Goal: Task Accomplishment & Management: Complete application form

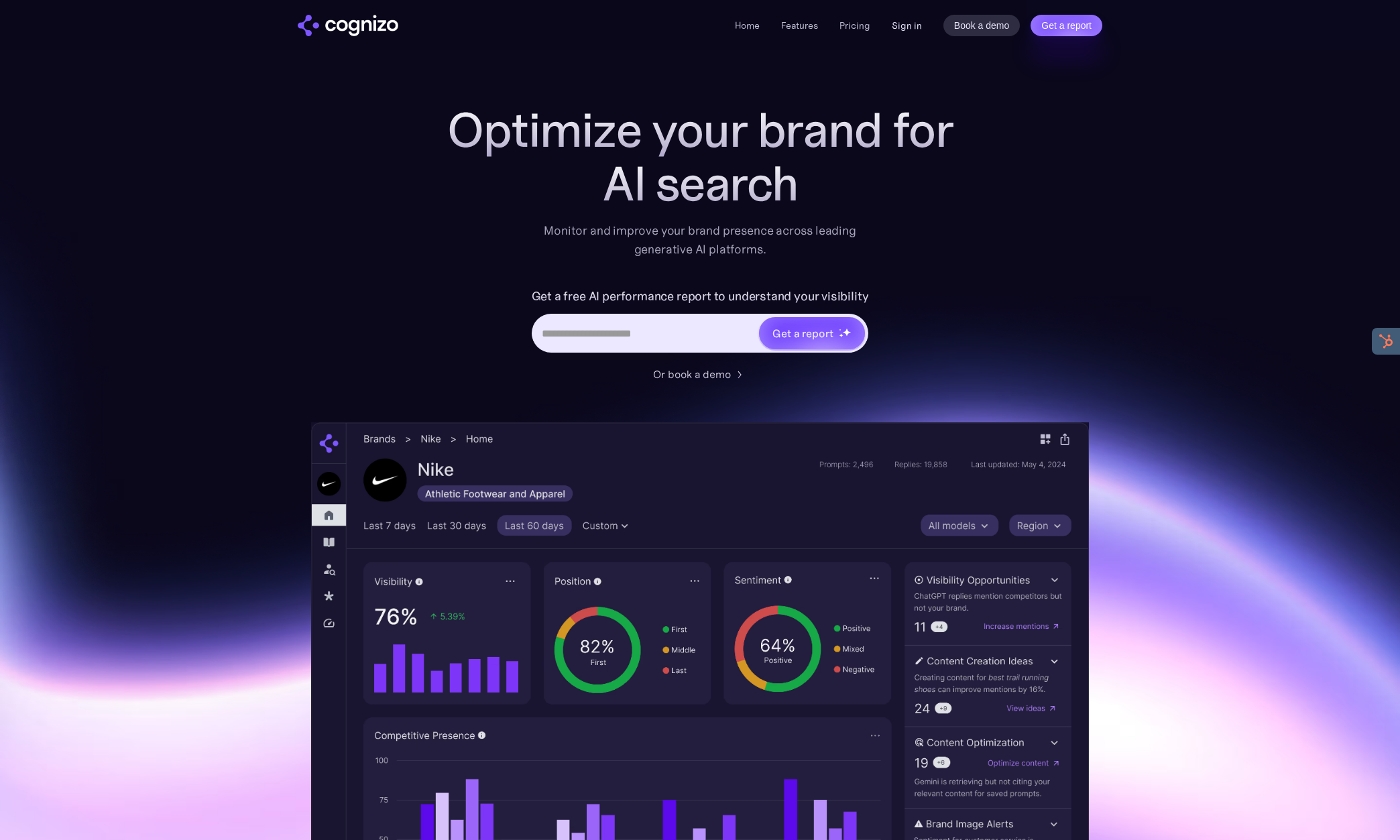
drag, startPoint x: 911, startPoint y: 28, endPoint x: 413, endPoint y: 167, distance: 517.0
click at [911, 28] on link "Sign in" at bounding box center [907, 26] width 30 height 16
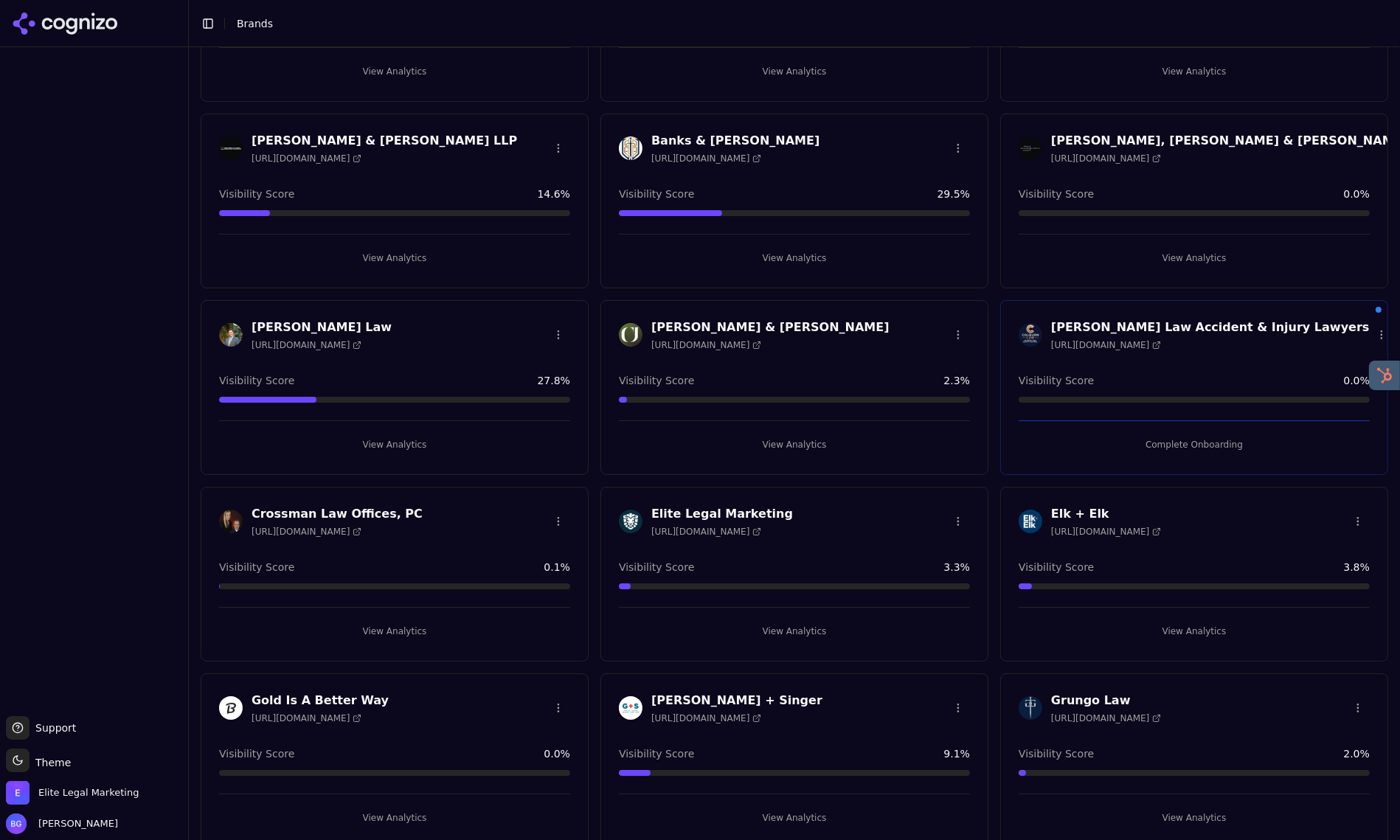
scroll to position [314, 0]
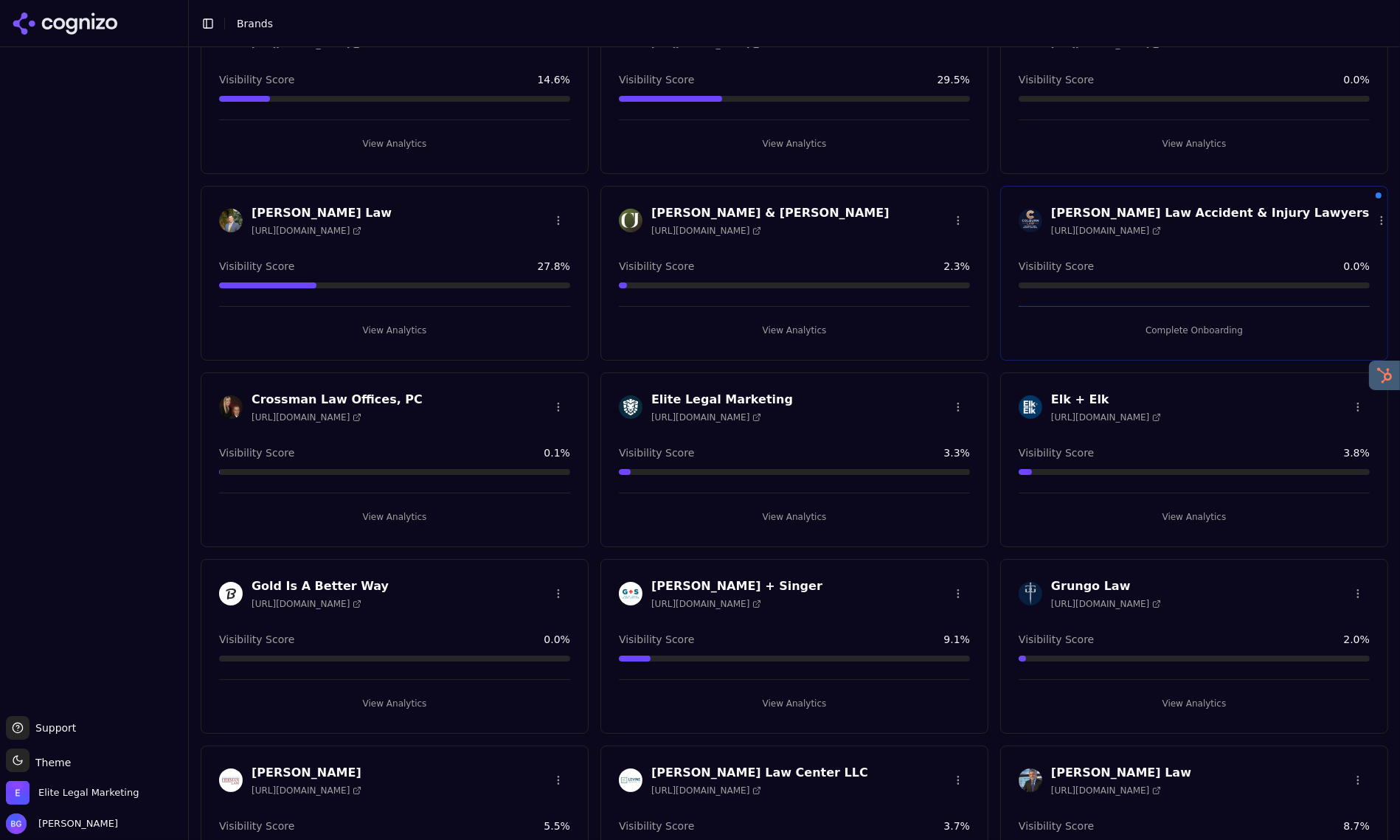
click at [1180, 447] on div "Visibility Score 3.8 %" at bounding box center [1194, 452] width 351 height 15
click at [1083, 397] on h3 "Elk + Elk" at bounding box center [1106, 400] width 110 height 18
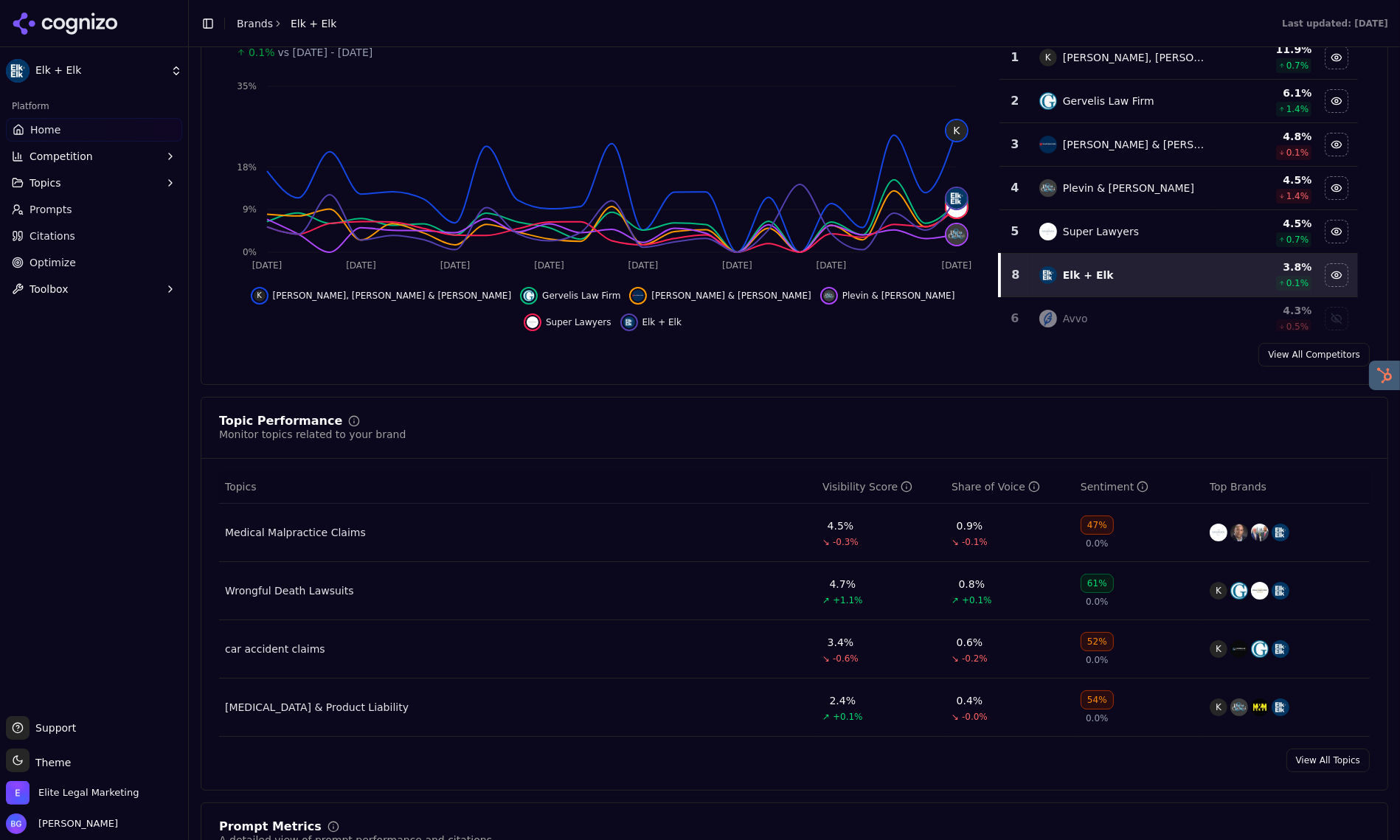
scroll to position [267, 0]
drag, startPoint x: 1332, startPoint y: 762, endPoint x: 1324, endPoint y: 761, distance: 8.1
click at [1332, 762] on link "View All Topics" at bounding box center [1327, 760] width 83 height 24
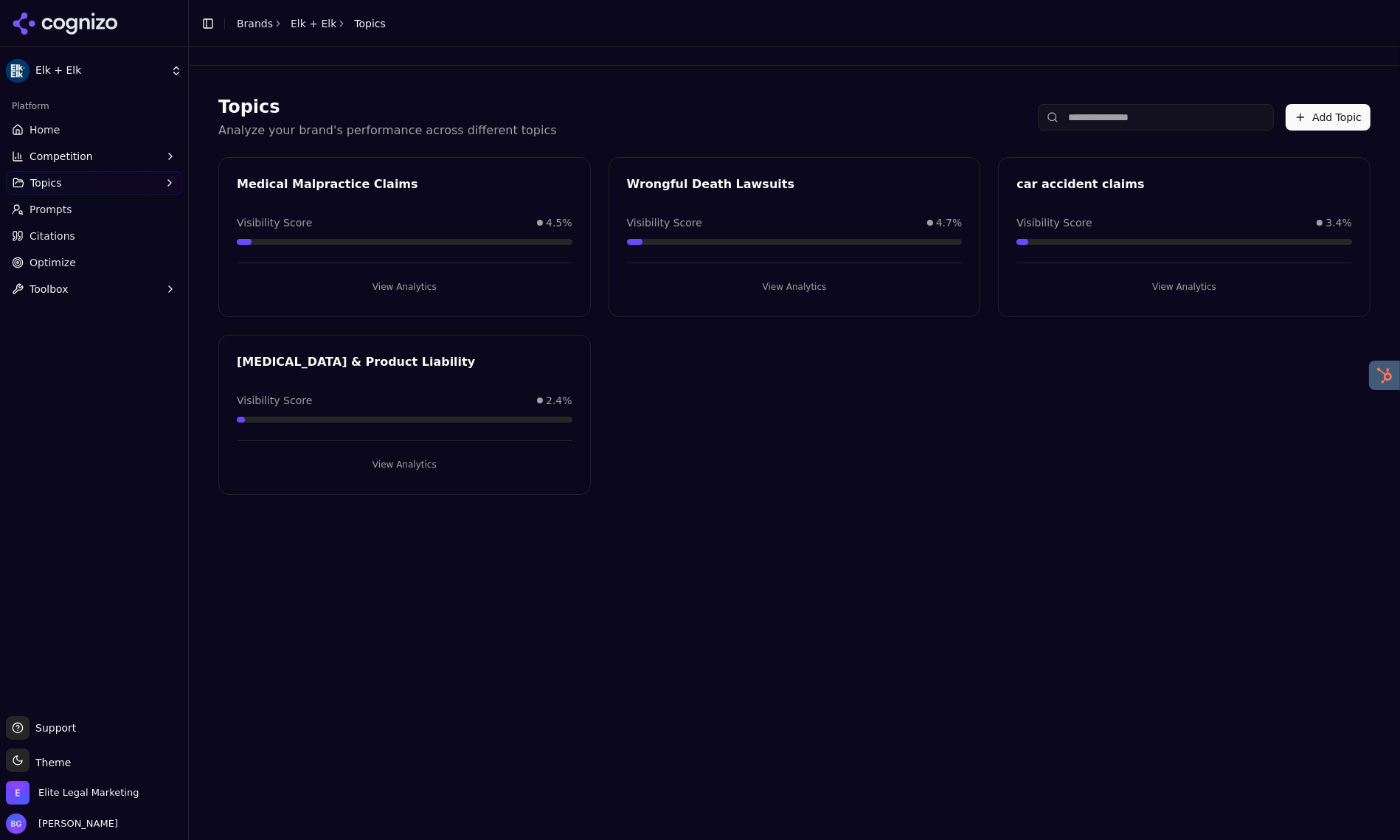
click at [32, 127] on span "Home" at bounding box center [44, 129] width 30 height 15
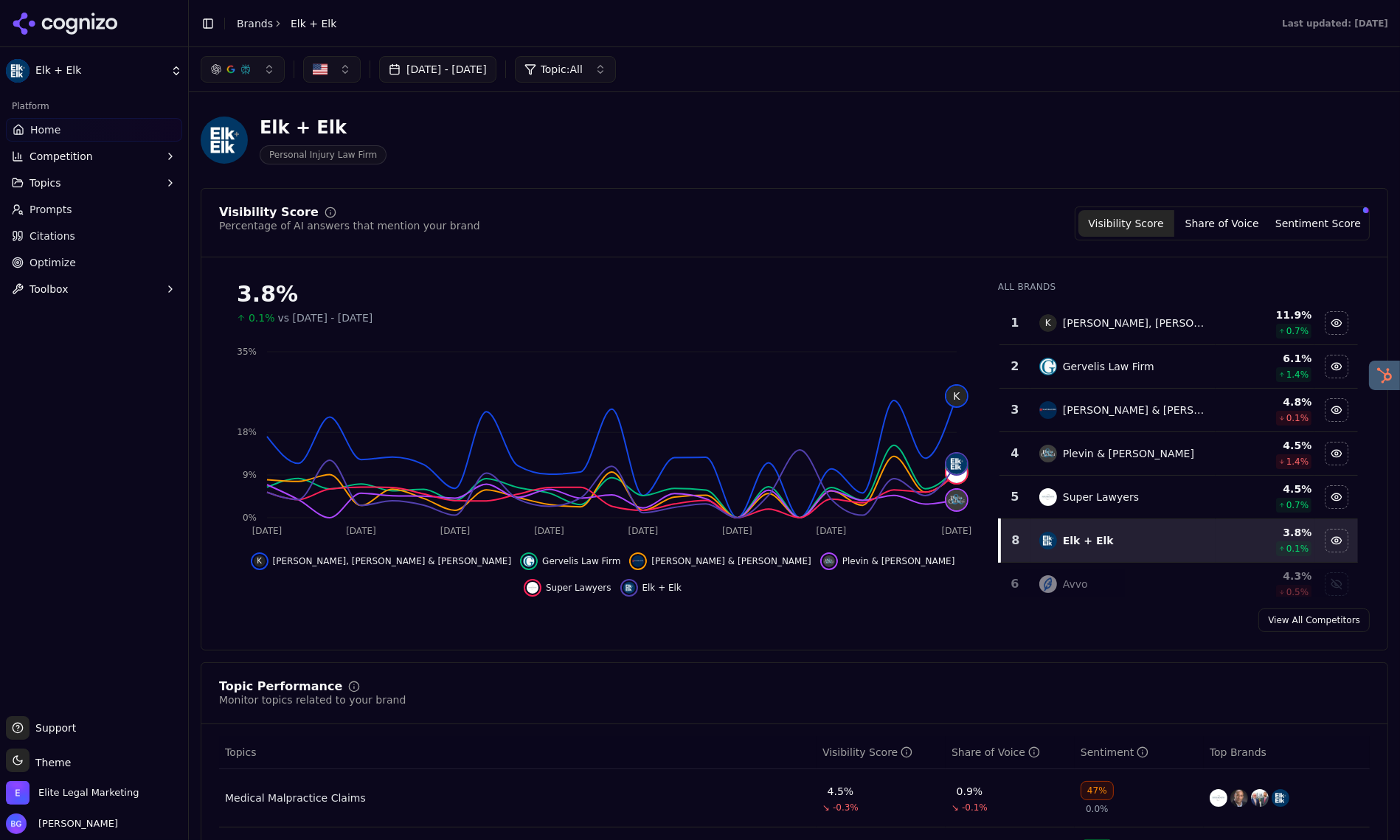
click at [62, 125] on link "Home" at bounding box center [94, 129] width 176 height 24
click at [49, 130] on span "Home" at bounding box center [45, 129] width 30 height 15
drag, startPoint x: 201, startPoint y: 15, endPoint x: 155, endPoint y: 24, distance: 46.9
click at [201, 15] on button "Toggle Sidebar" at bounding box center [208, 24] width 21 height 21
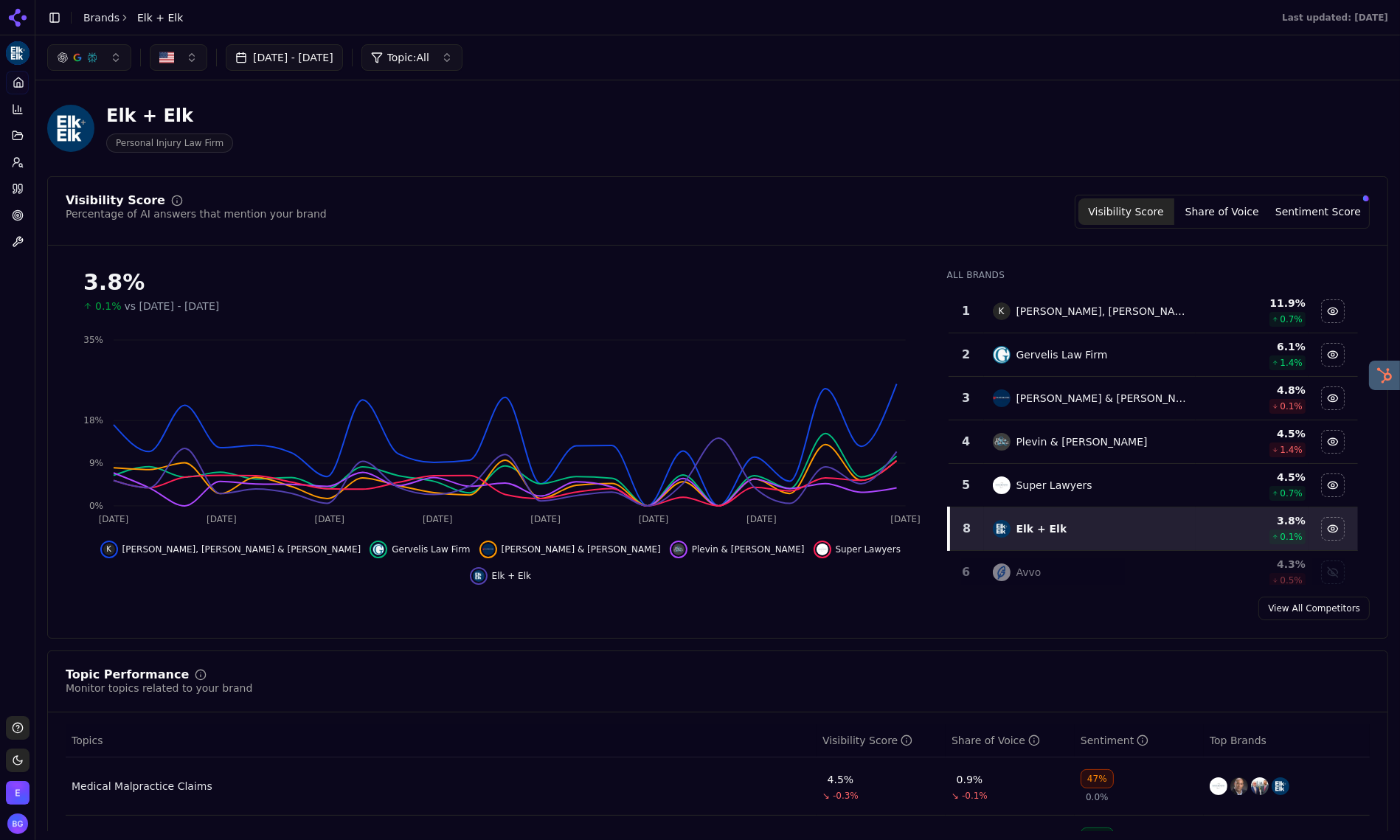
click at [71, 31] on div "Elk + Elk Platform Home Competition Topics Prompts Citations Optimize Toolbox S…" at bounding box center [700, 420] width 1400 height 840
click at [23, 81] on icon at bounding box center [19, 82] width 12 height 12
click at [14, 17] on icon at bounding box center [18, 18] width 24 height 24
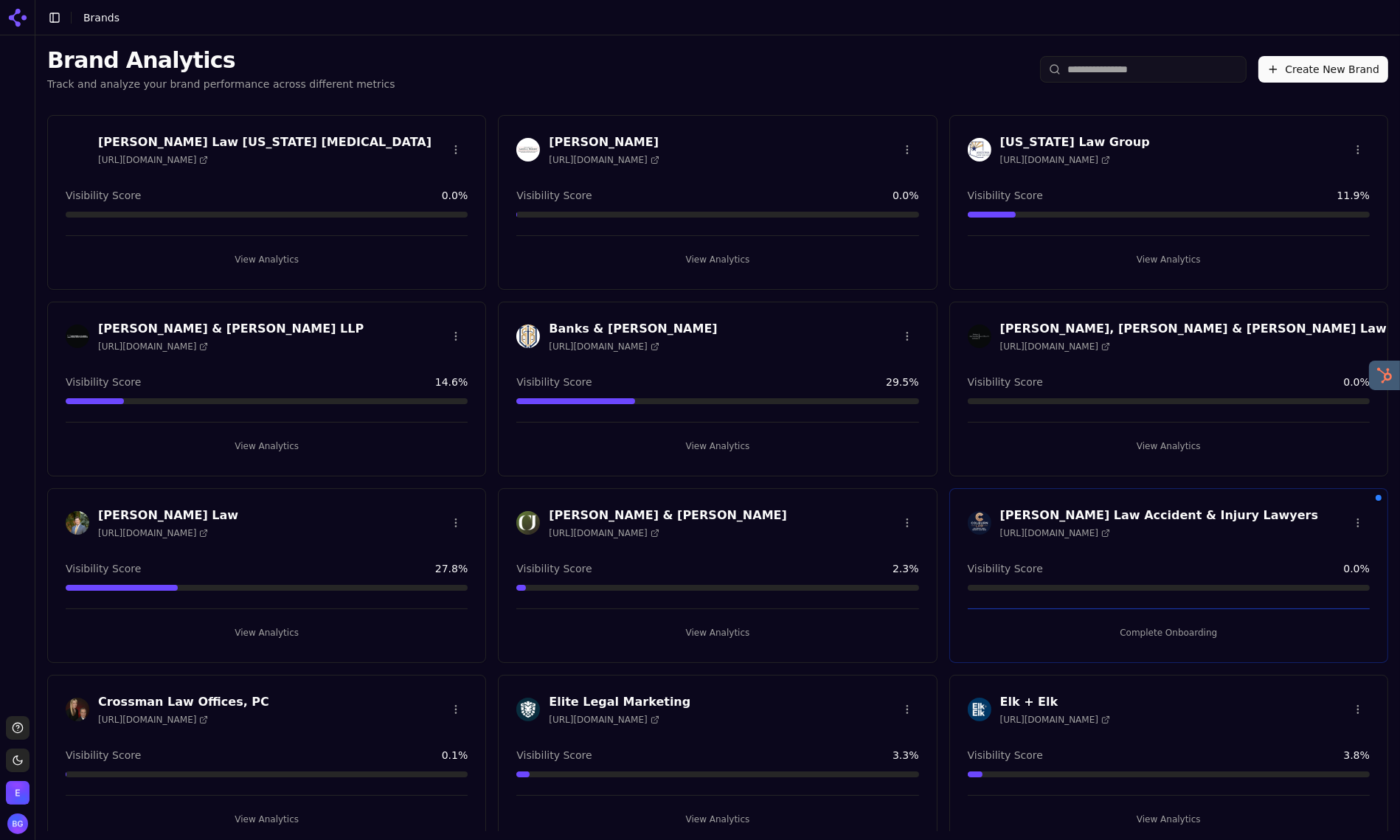
click at [1302, 72] on button "Create New Brand" at bounding box center [1323, 69] width 129 height 26
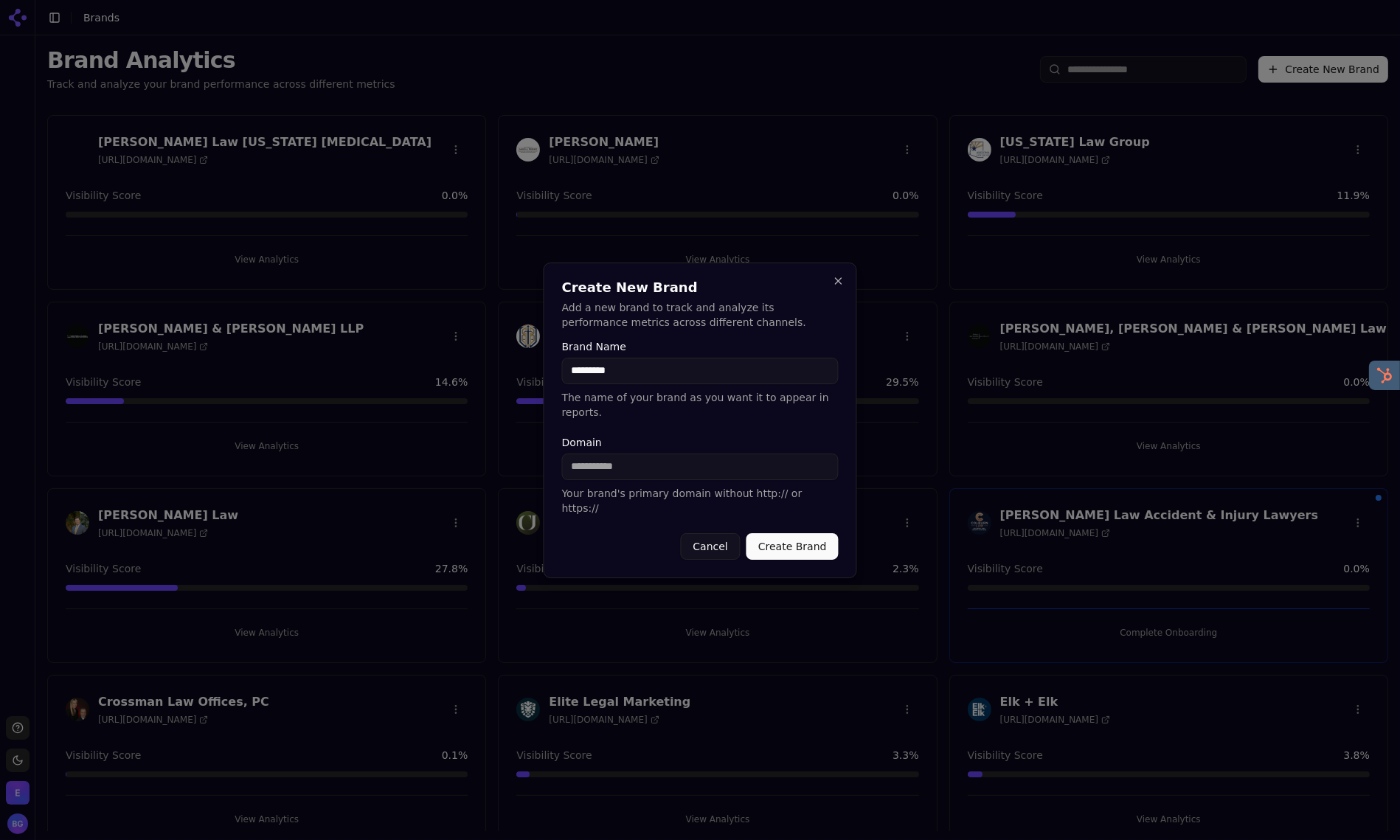
type input "*********"
click at [838, 286] on button "Close" at bounding box center [838, 281] width 12 height 12
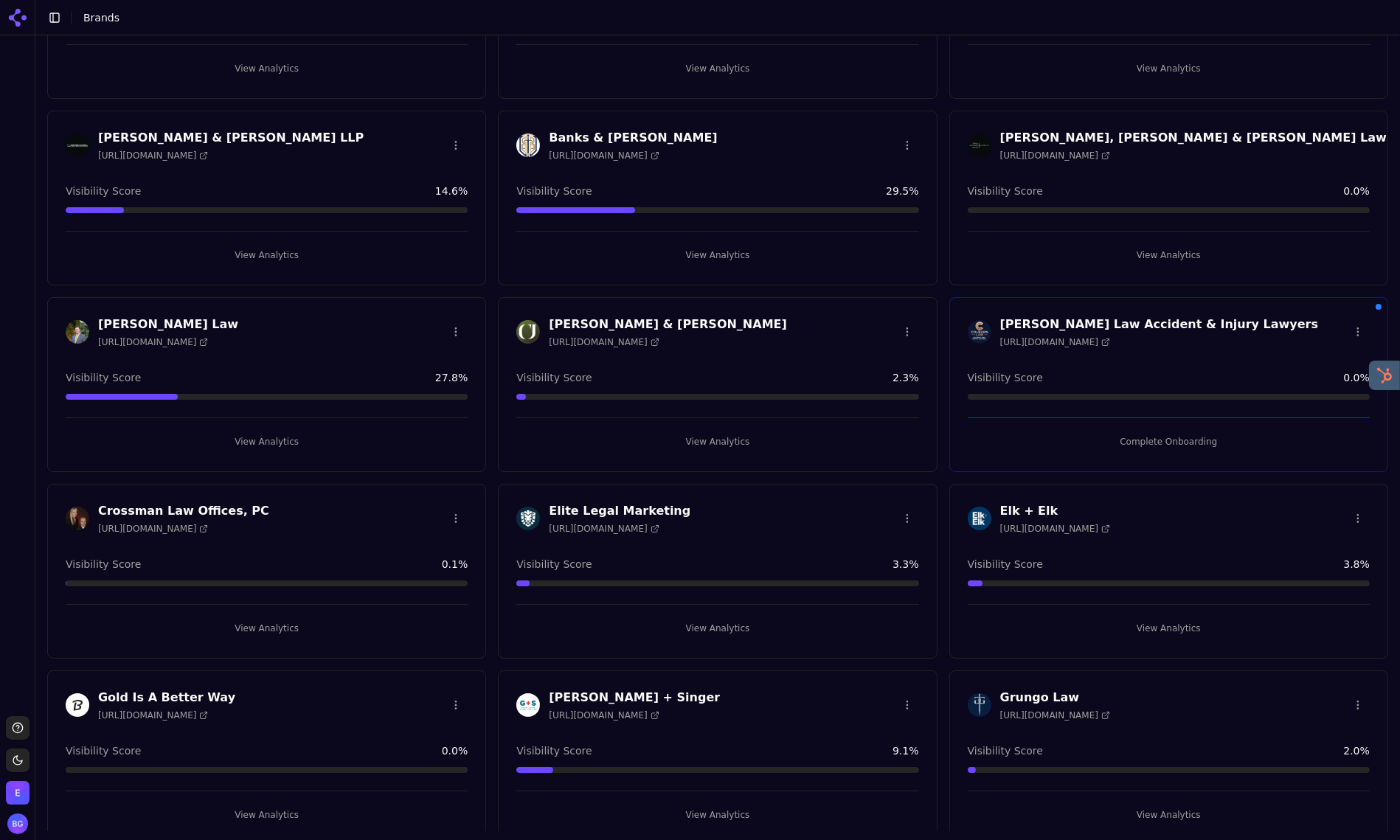
scroll to position [199, 0]
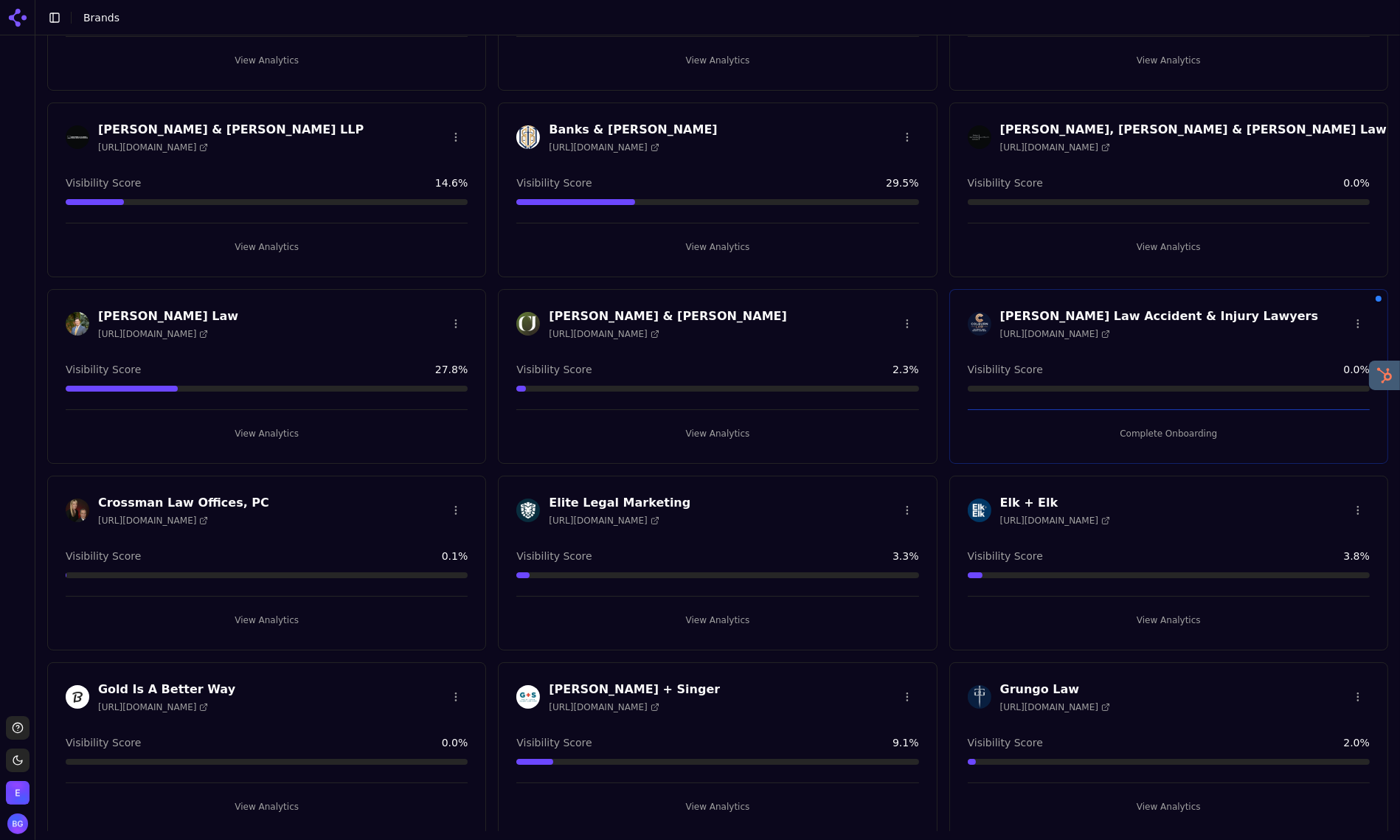
click at [1165, 618] on button "View Analytics" at bounding box center [1169, 620] width 402 height 24
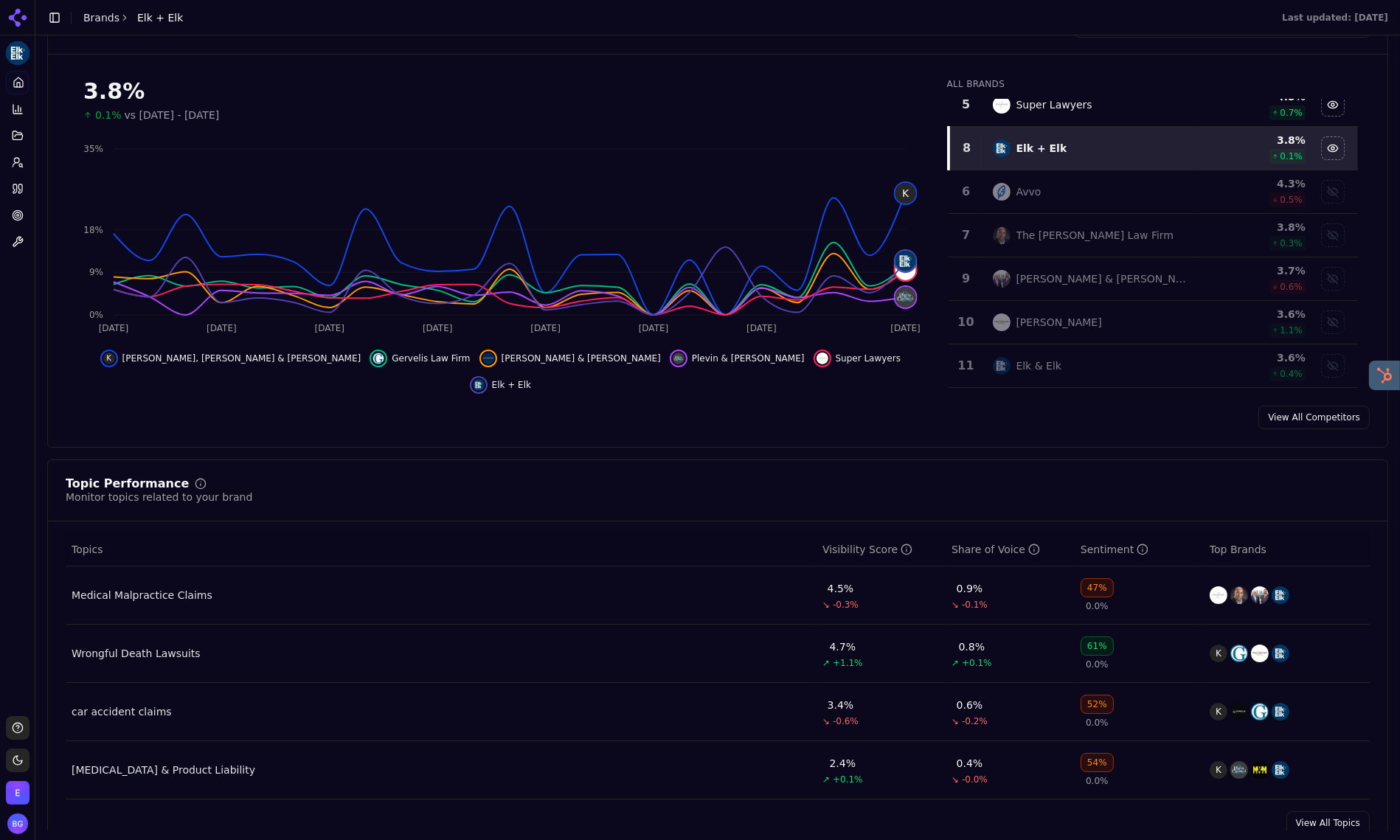
scroll to position [208, 0]
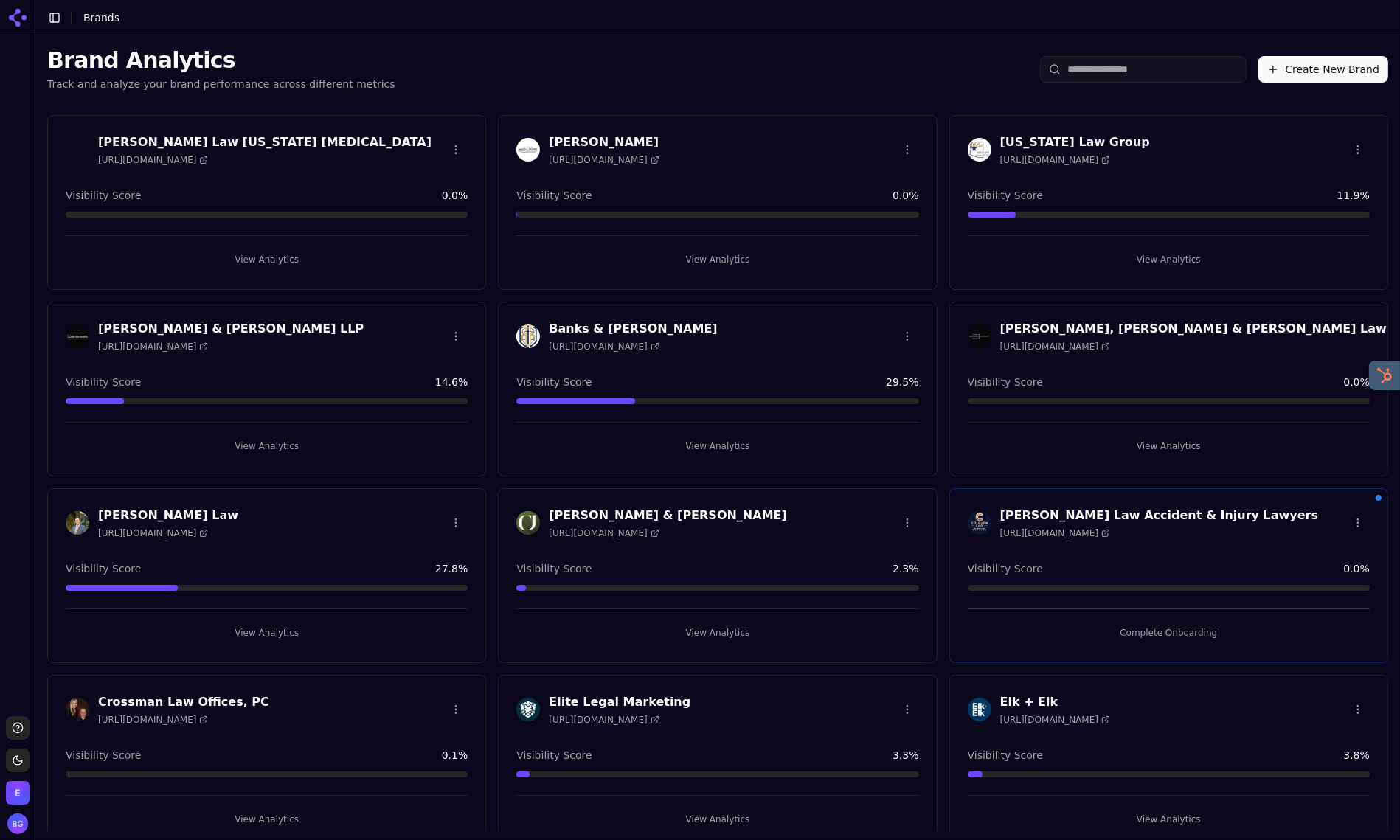
click at [1292, 71] on button "Create New Brand" at bounding box center [1323, 69] width 129 height 26
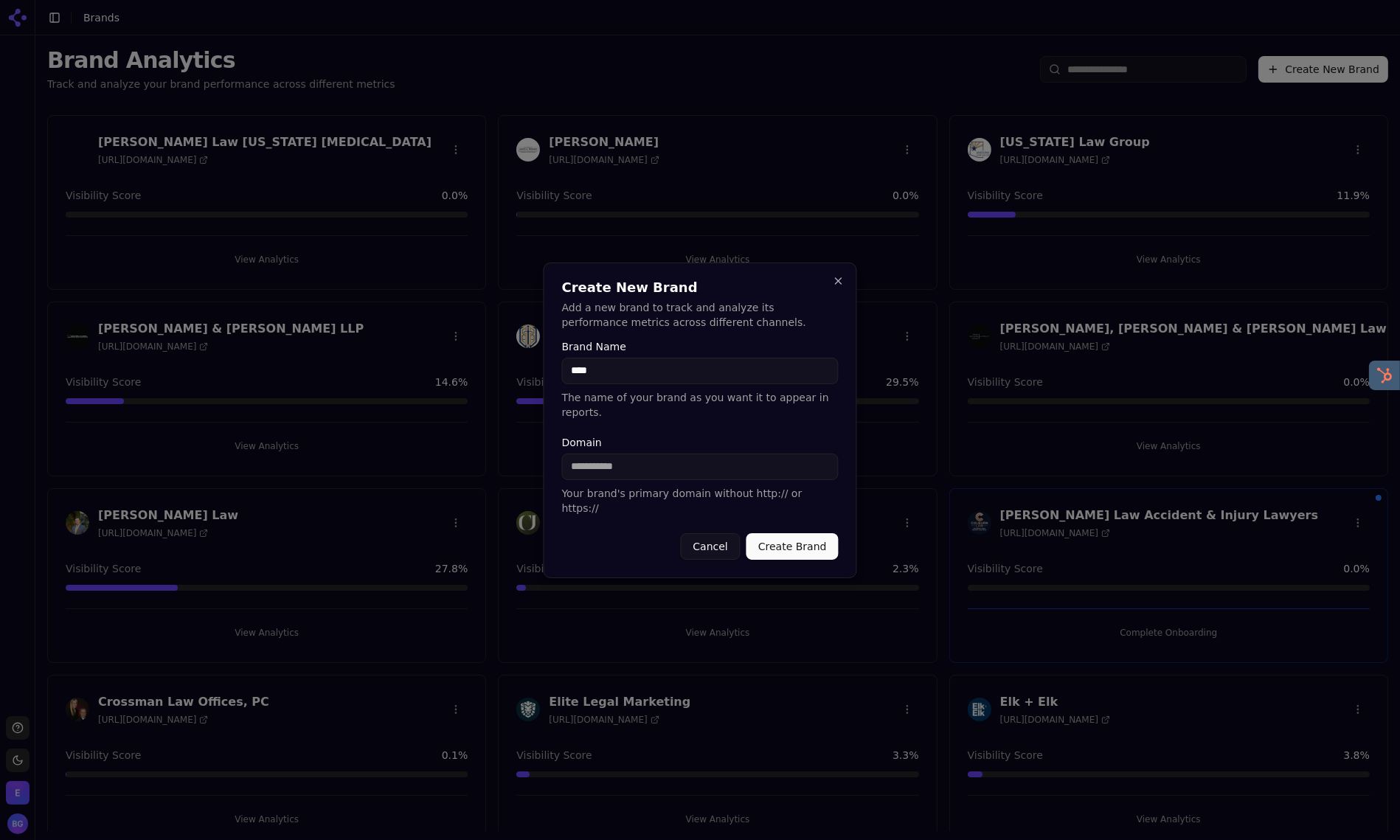
type input "*********"
click at [684, 478] on input "Domain" at bounding box center [700, 467] width 276 height 26
paste input "**********"
drag, startPoint x: 786, startPoint y: 544, endPoint x: 603, endPoint y: 439, distance: 211.0
click at [786, 544] on button "Create Brand" at bounding box center [792, 546] width 92 height 26
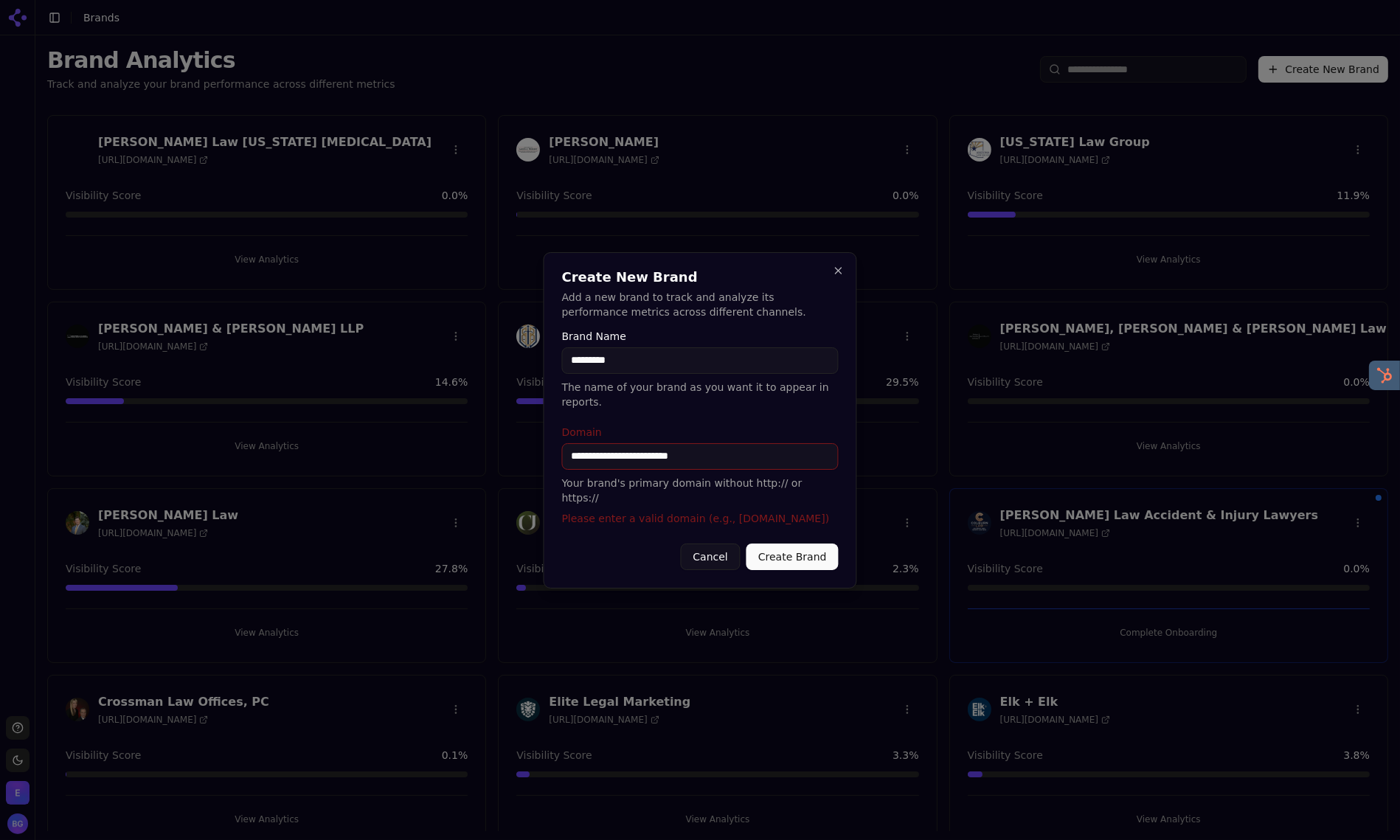
click at [772, 468] on input "**********" at bounding box center [700, 456] width 276 height 26
drag, startPoint x: 629, startPoint y: 463, endPoint x: 538, endPoint y: 466, distance: 91.0
click at [538, 466] on body "Support Toggle theme Elite Legal Marketing Toggle Sidebar Brands Brand Analytic…" at bounding box center [700, 420] width 1400 height 840
click at [663, 468] on input "**********" at bounding box center [700, 456] width 276 height 26
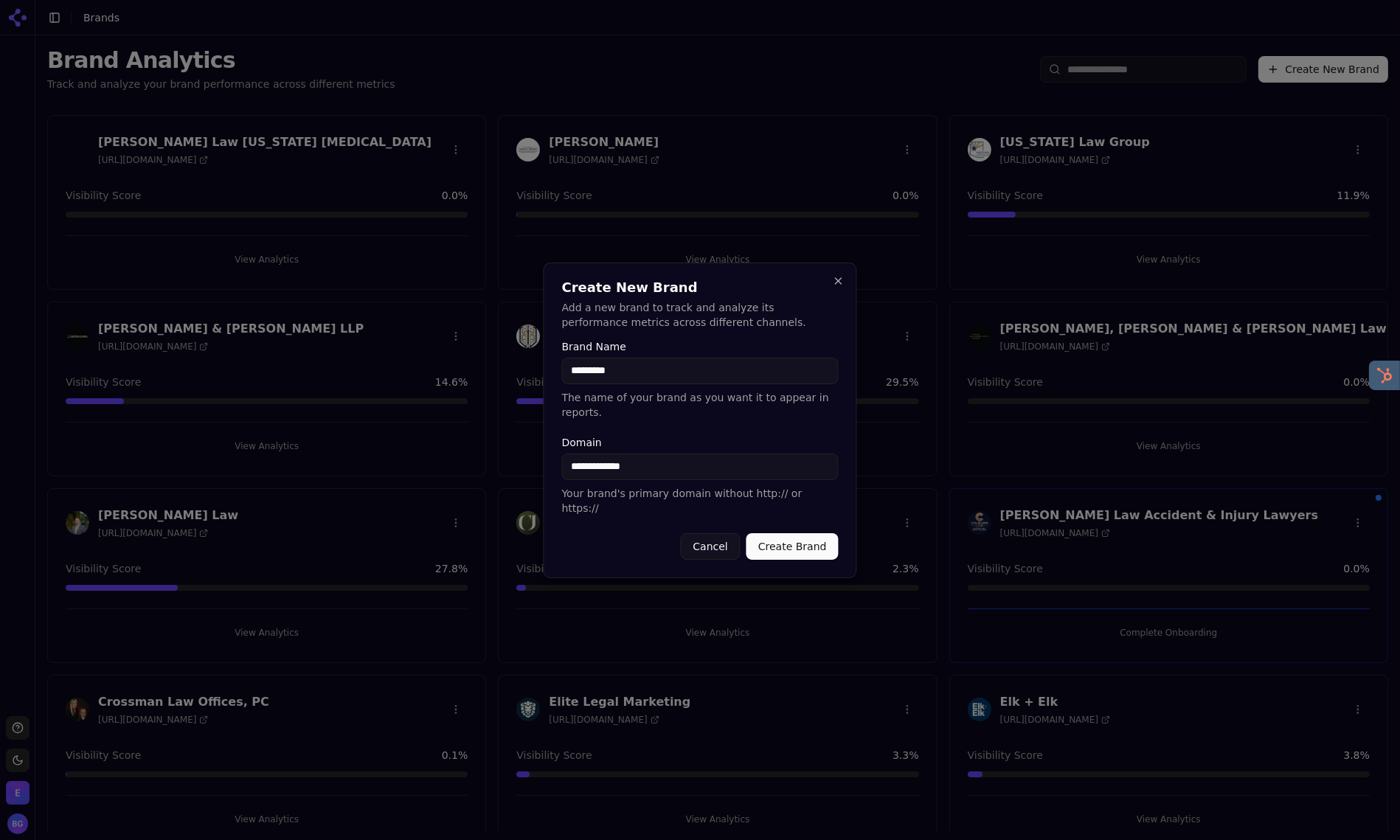
type input "**********"
click at [775, 534] on button "Create Brand" at bounding box center [792, 546] width 92 height 26
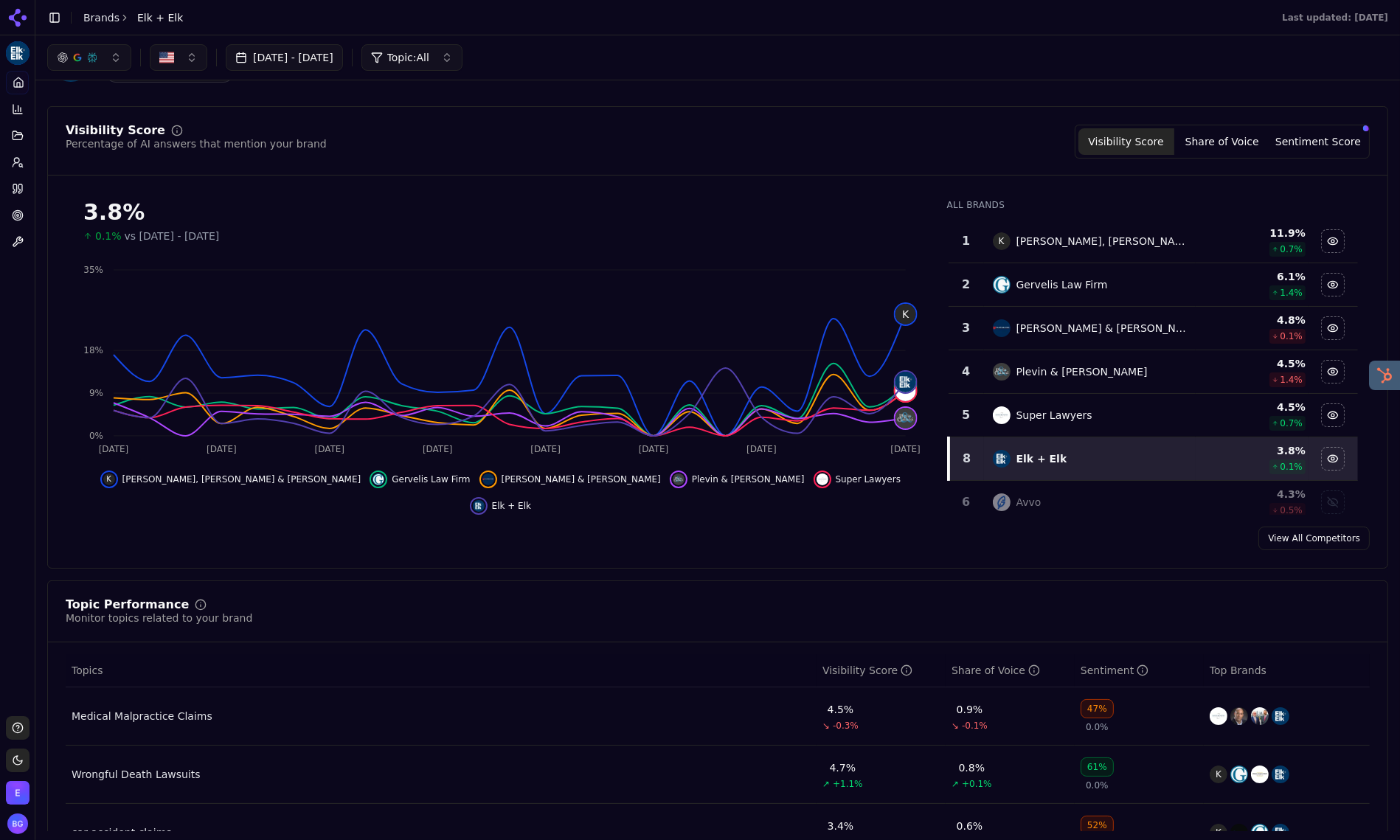
scroll to position [72, 0]
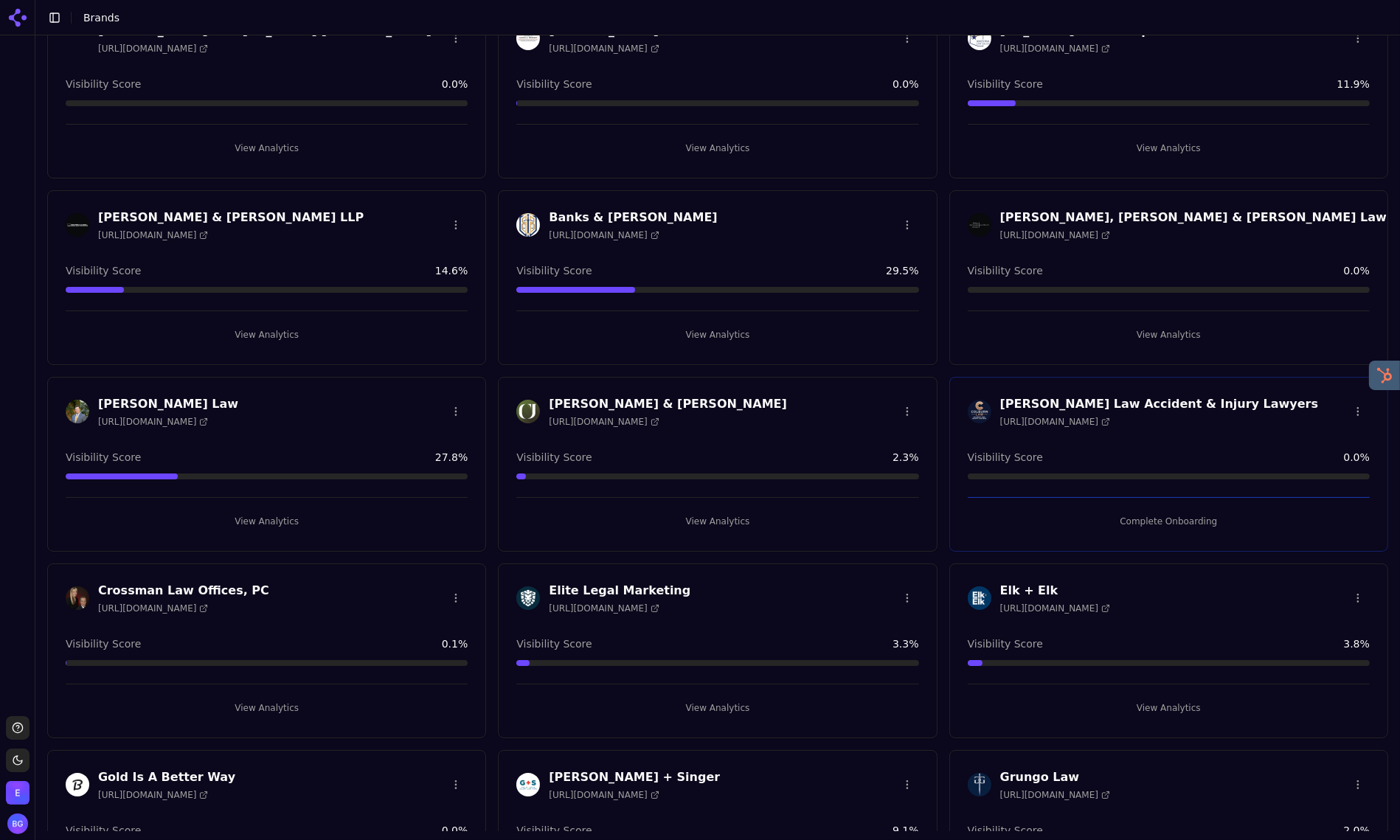
scroll to position [113, 0]
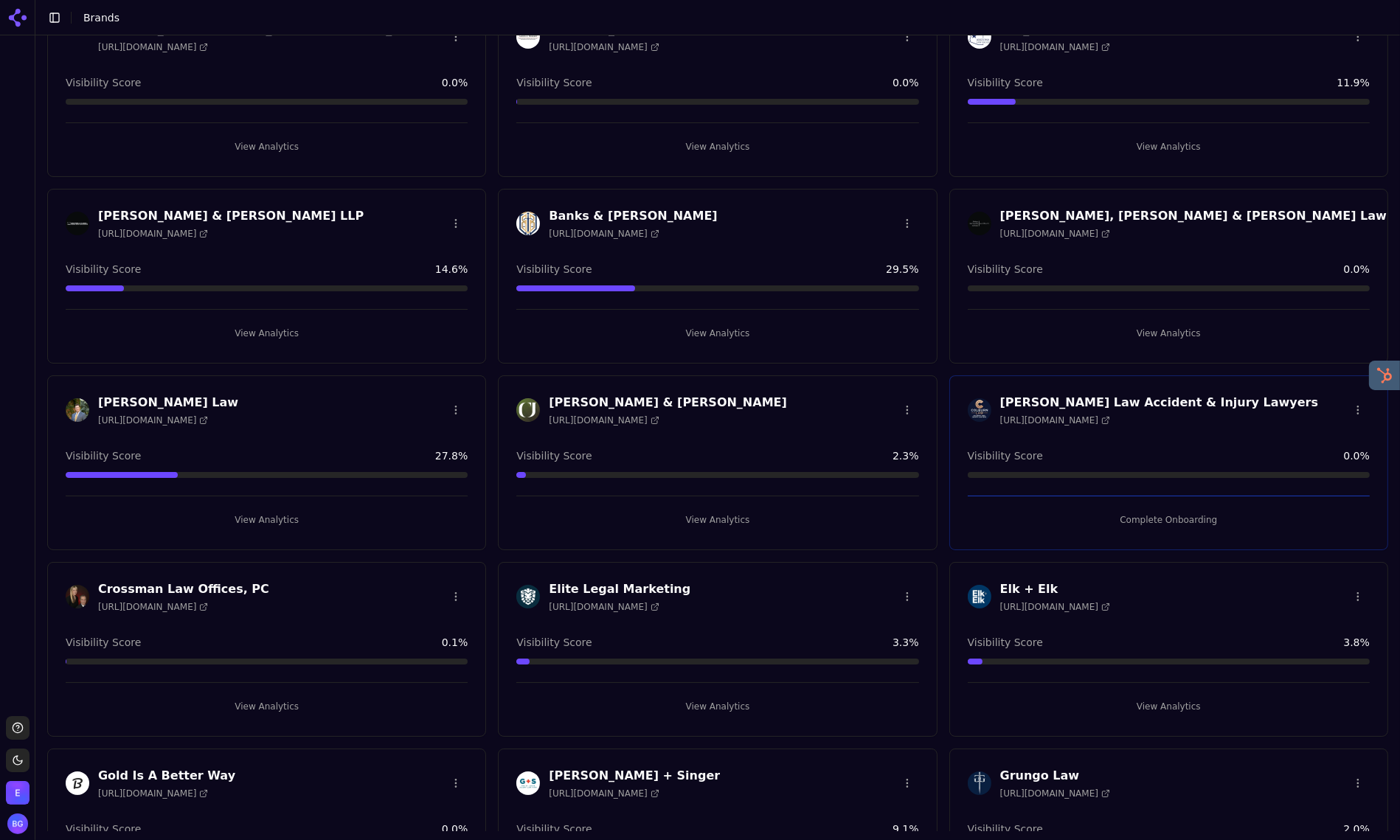
click at [1166, 701] on button "View Analytics" at bounding box center [1169, 707] width 402 height 24
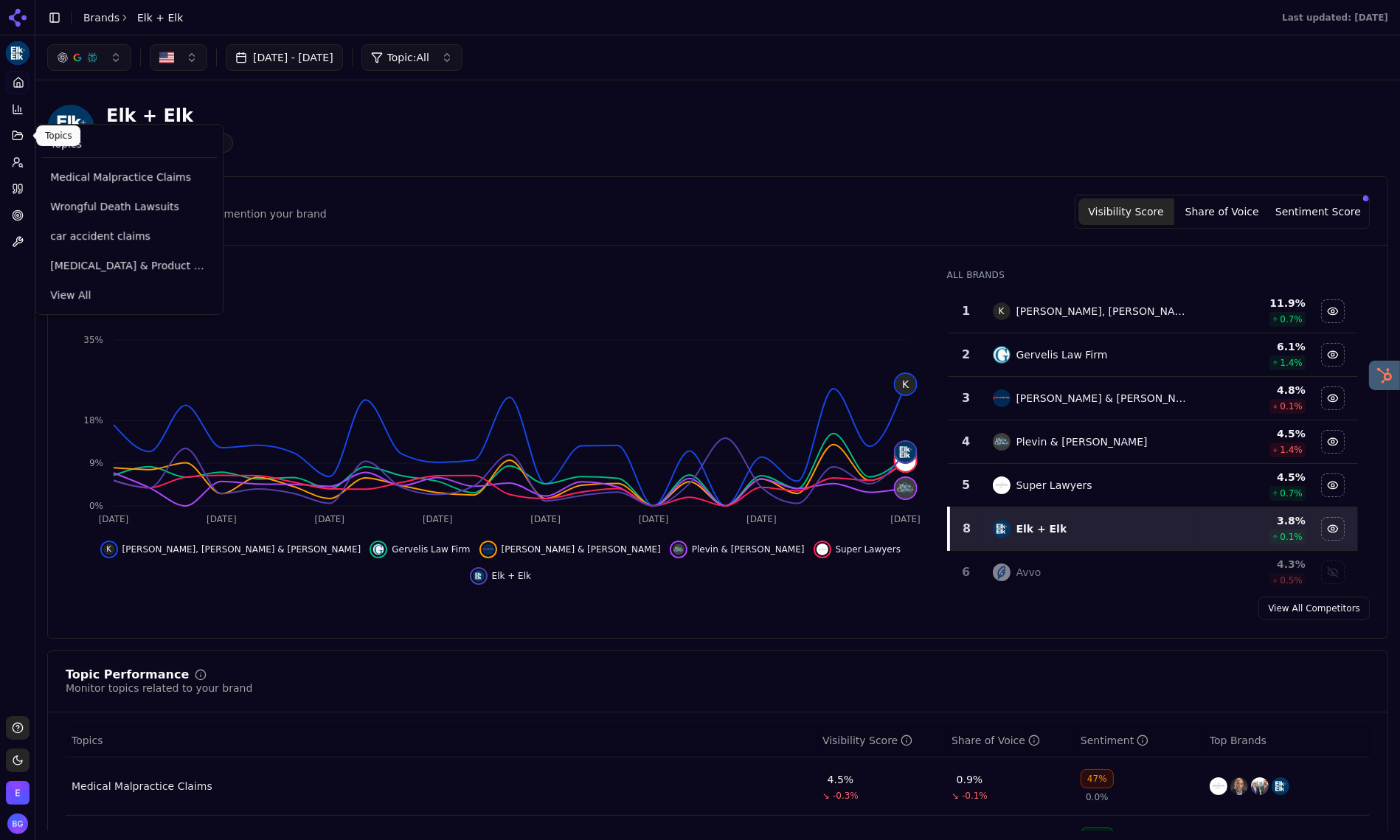
click at [18, 141] on icon at bounding box center [18, 135] width 12 height 12
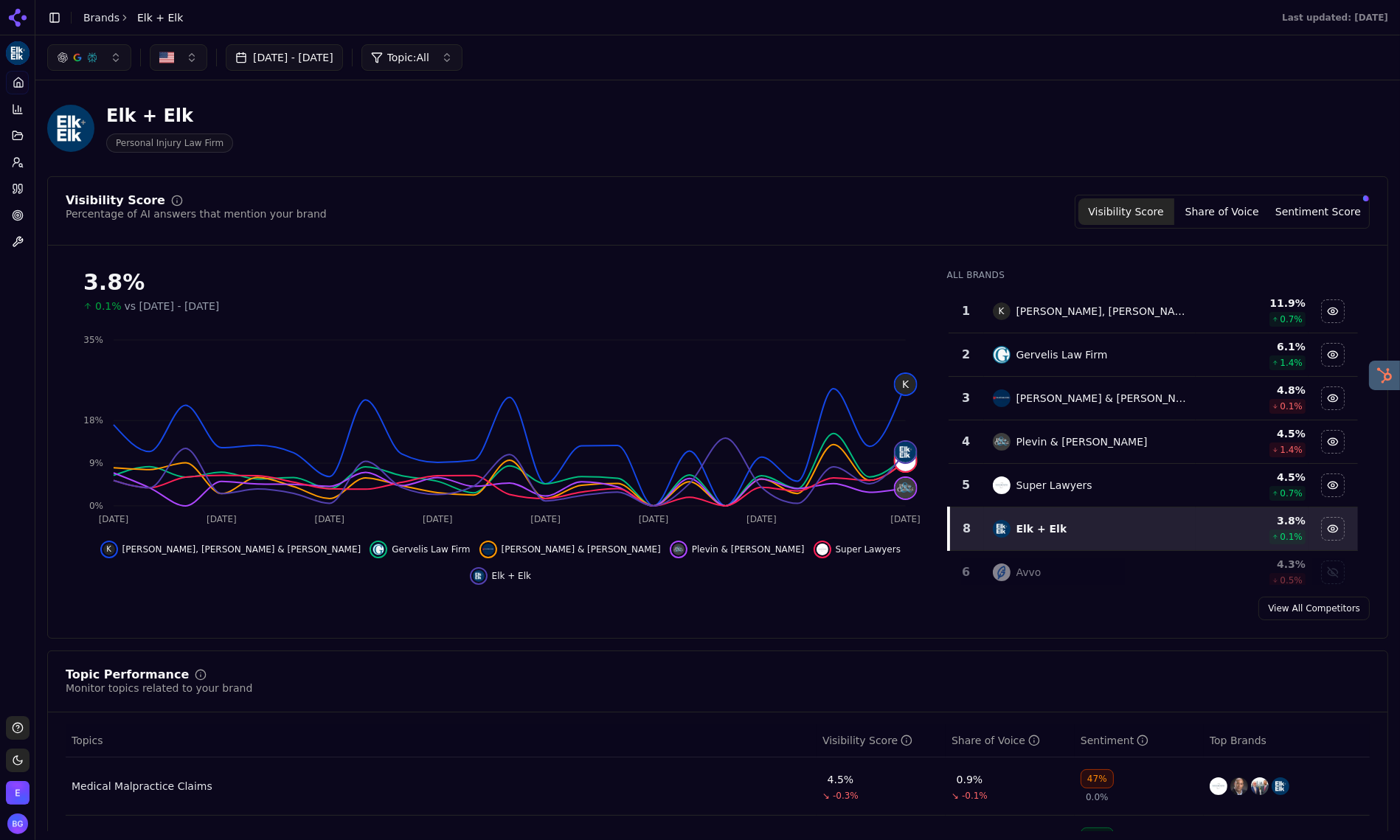
click at [72, 297] on div "3.8% 0.1% vs Jun 18, 2025 - Jul 18, 2025" at bounding box center [500, 285] width 870 height 56
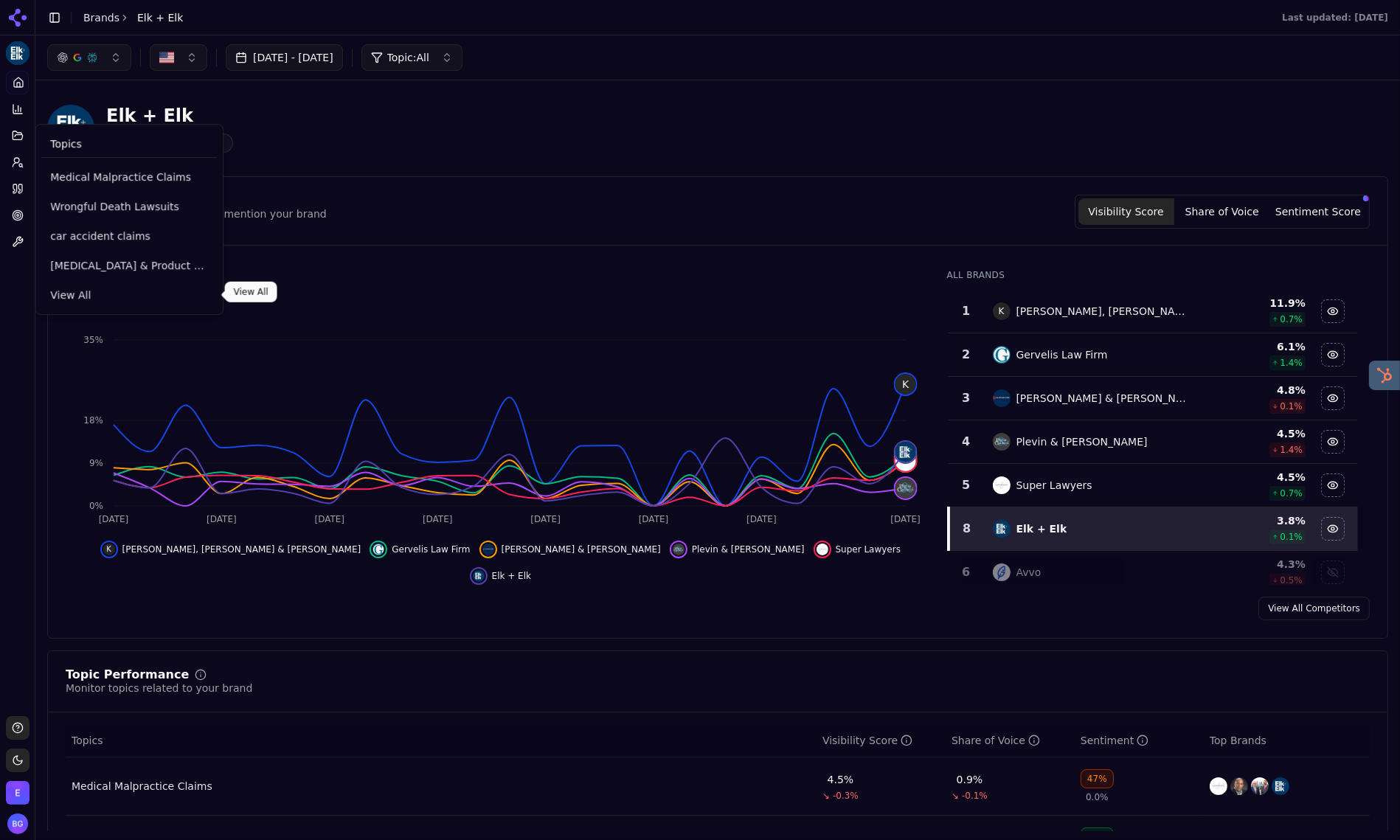
click at [74, 295] on span "View All" at bounding box center [128, 294] width 158 height 15
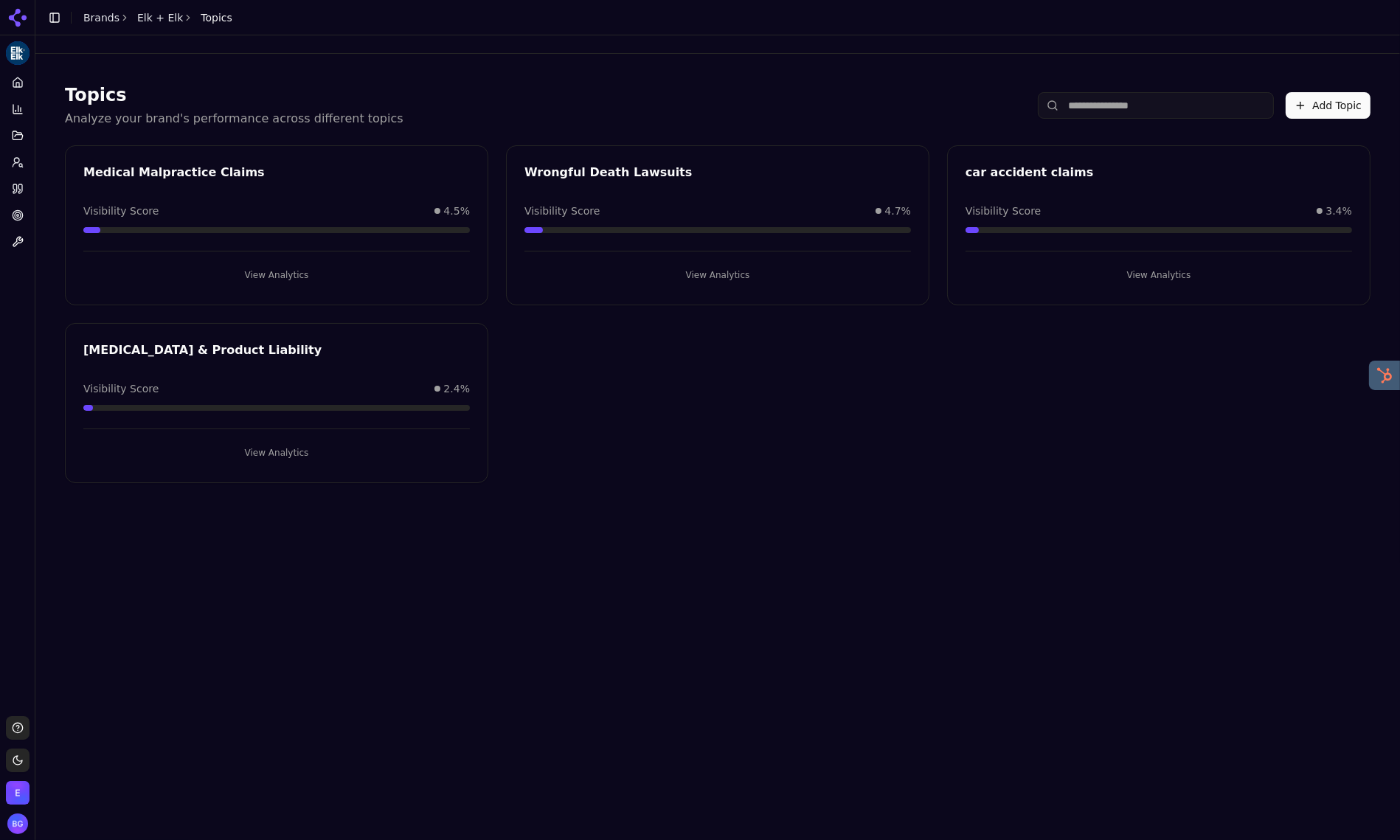
click at [383, 111] on div "Topics Analyze your brand's performance across different topics Add Topic" at bounding box center [718, 105] width 1306 height 44
click at [1298, 111] on button "Add Topic" at bounding box center [1327, 105] width 85 height 26
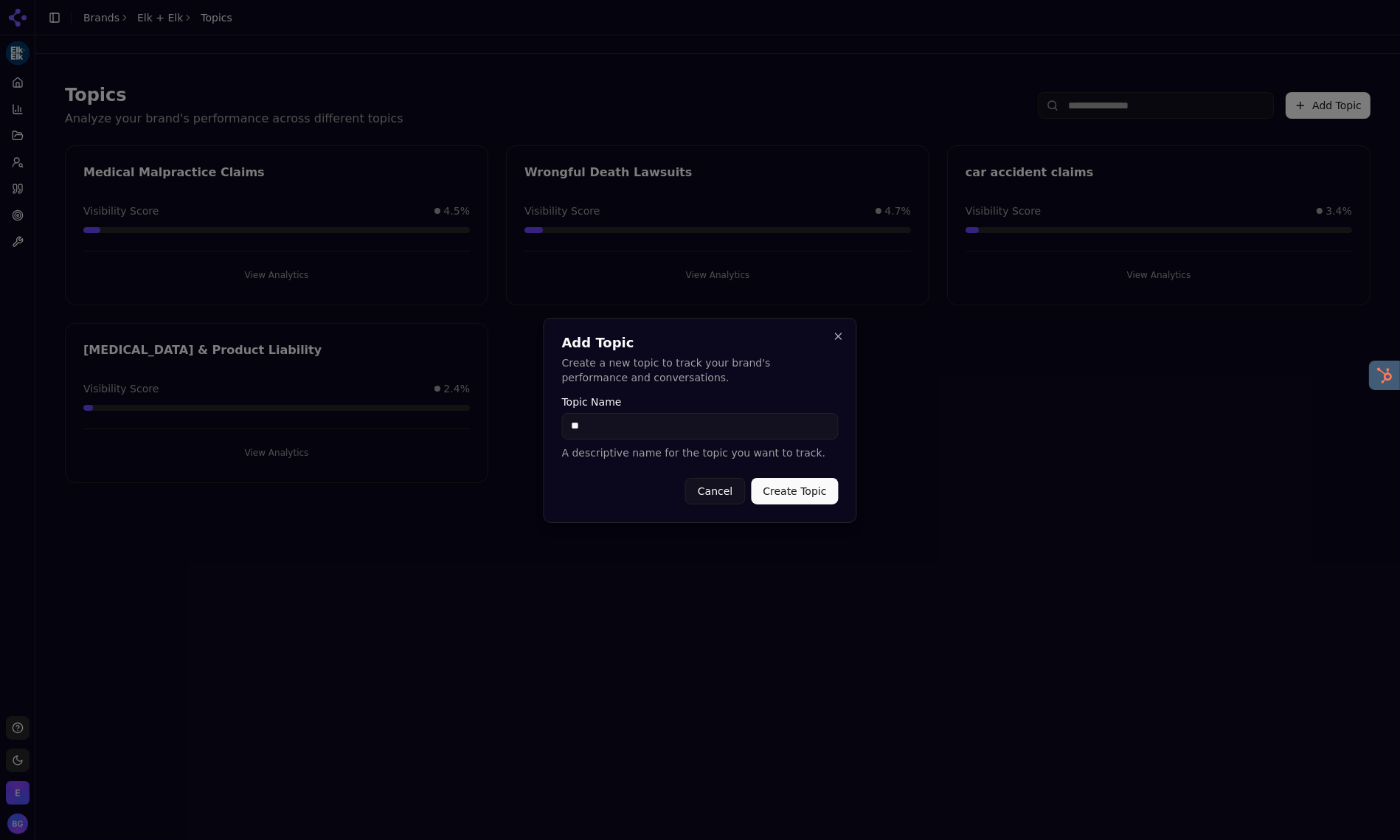
type input "*"
type input "**********"
click at [789, 485] on button "Create Topic" at bounding box center [794, 490] width 87 height 26
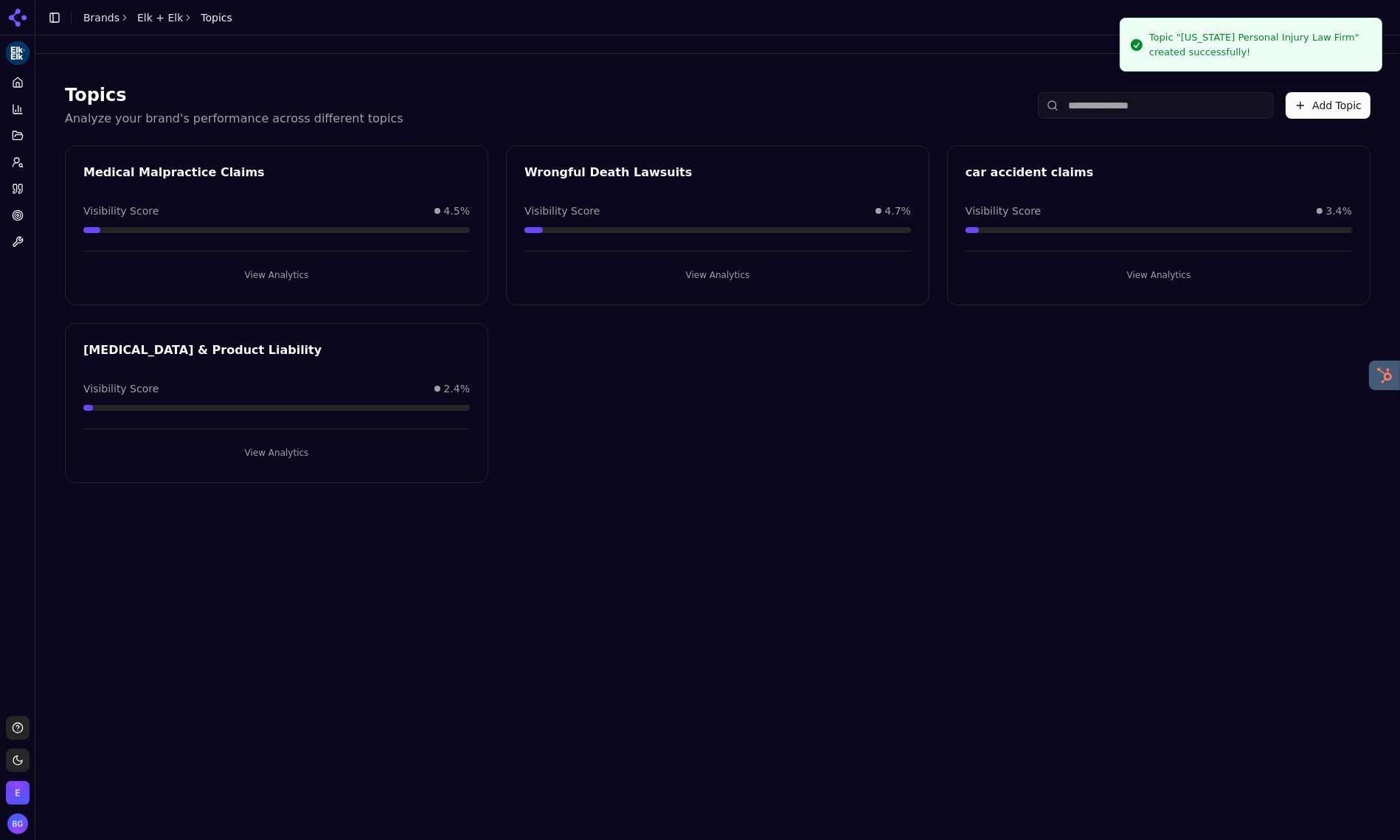
drag, startPoint x: 1297, startPoint y: 109, endPoint x: 1289, endPoint y: 110, distance: 8.1
click at [1289, 110] on button "Add Topic" at bounding box center [1327, 105] width 85 height 26
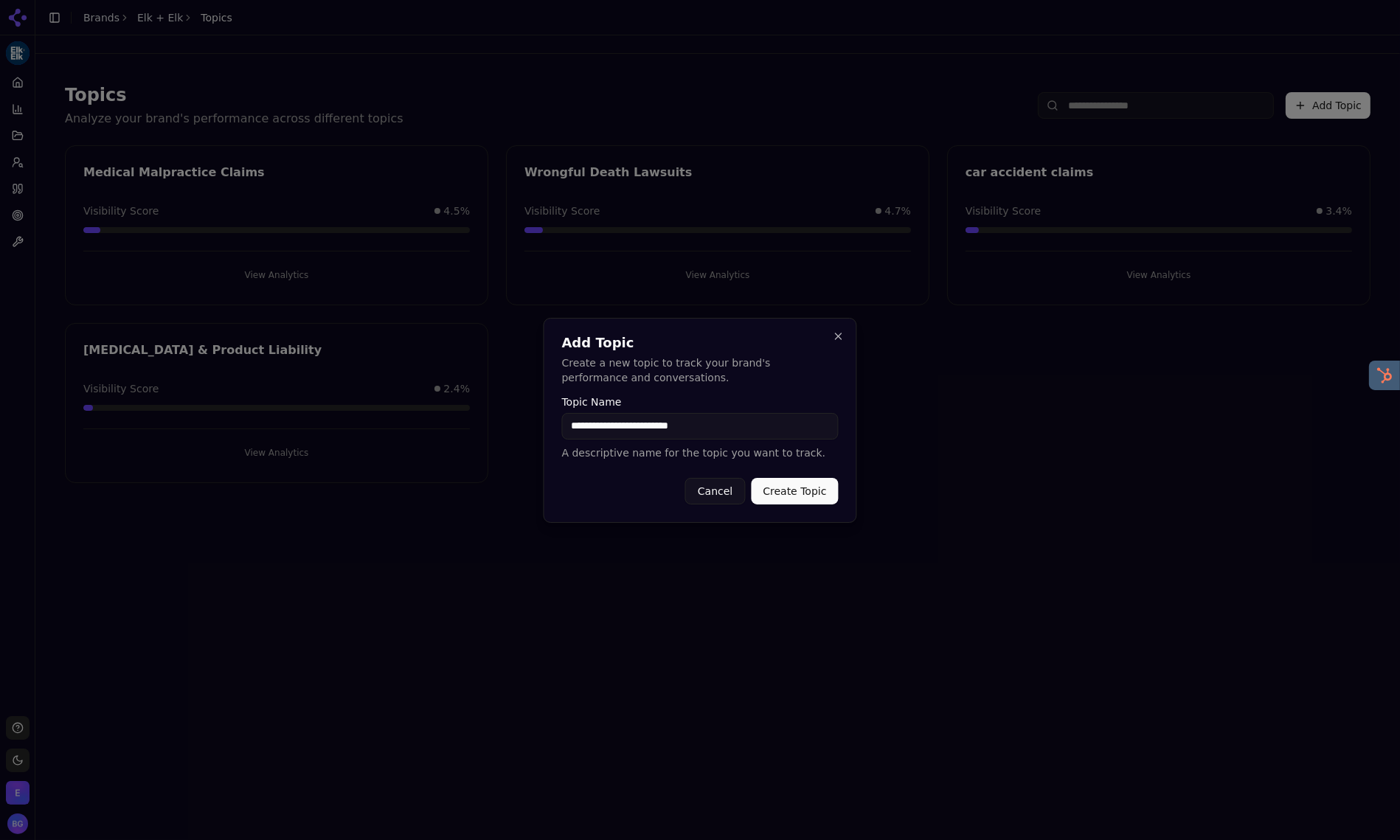
type input "**********"
drag, startPoint x: 805, startPoint y: 490, endPoint x: 869, endPoint y: 445, distance: 78.2
click at [805, 490] on button "Create Topic" at bounding box center [794, 490] width 87 height 26
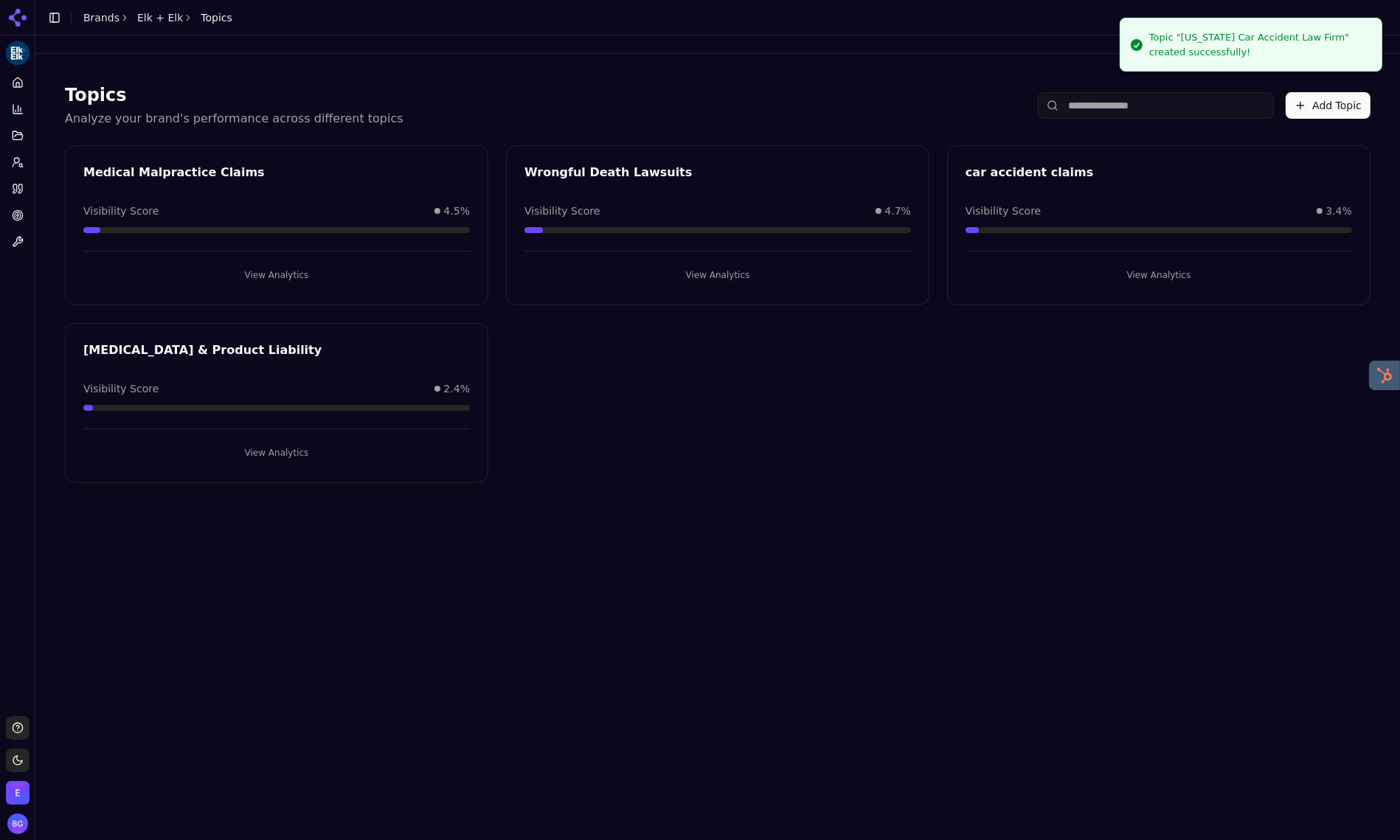
click at [1332, 110] on button "Add Topic" at bounding box center [1327, 105] width 85 height 26
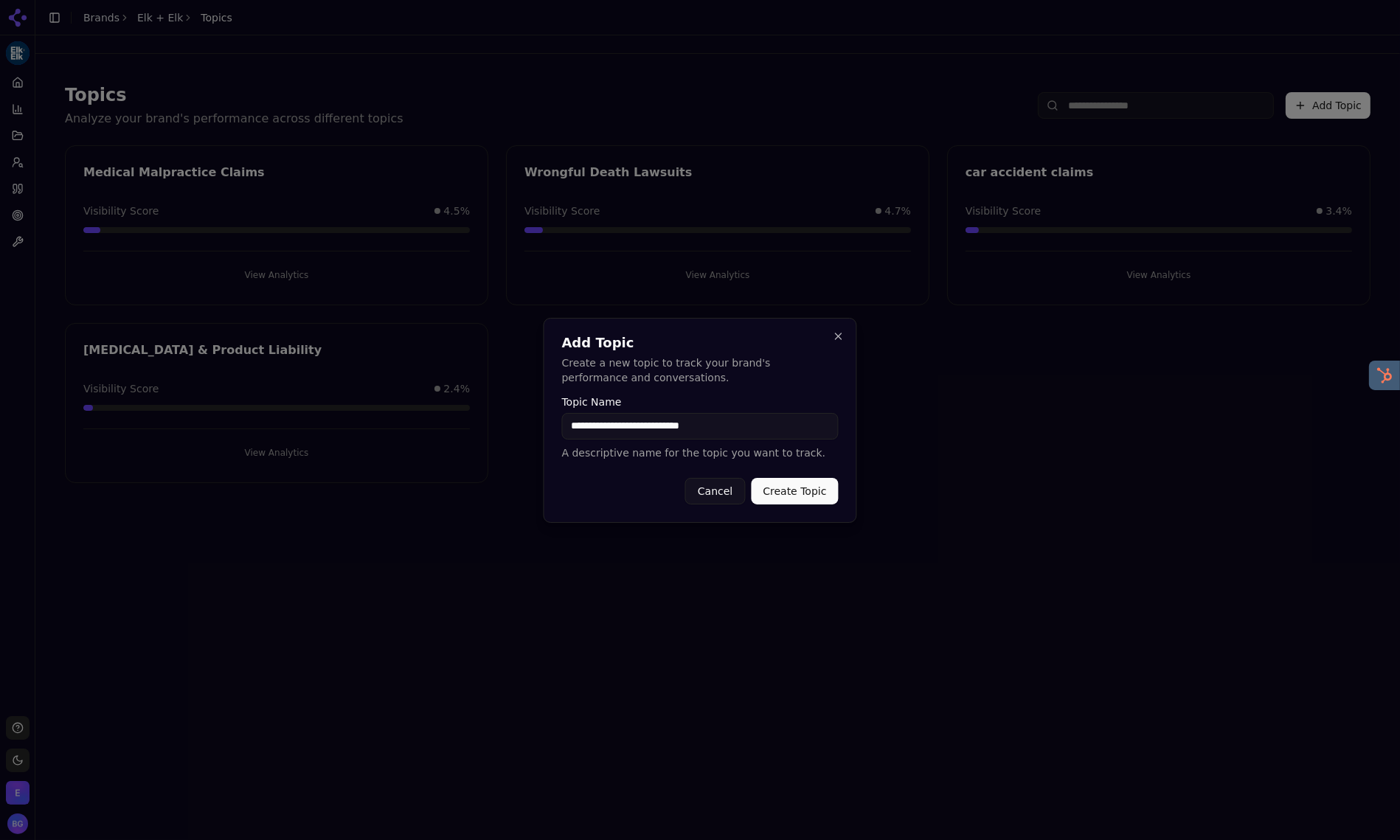
type input "**********"
click at [793, 487] on button "Create Topic" at bounding box center [794, 490] width 87 height 26
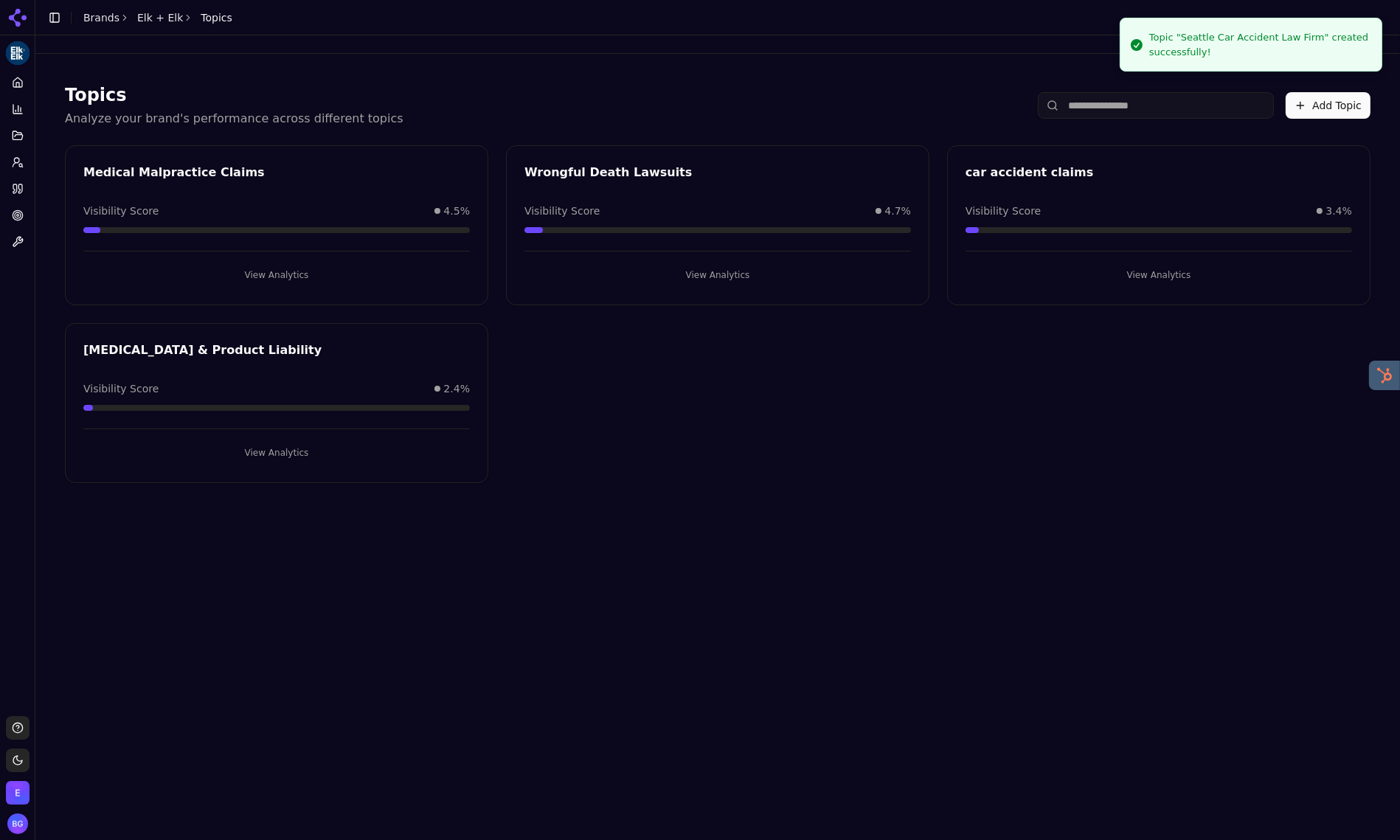
click at [1300, 116] on button "Add Topic" at bounding box center [1327, 105] width 85 height 26
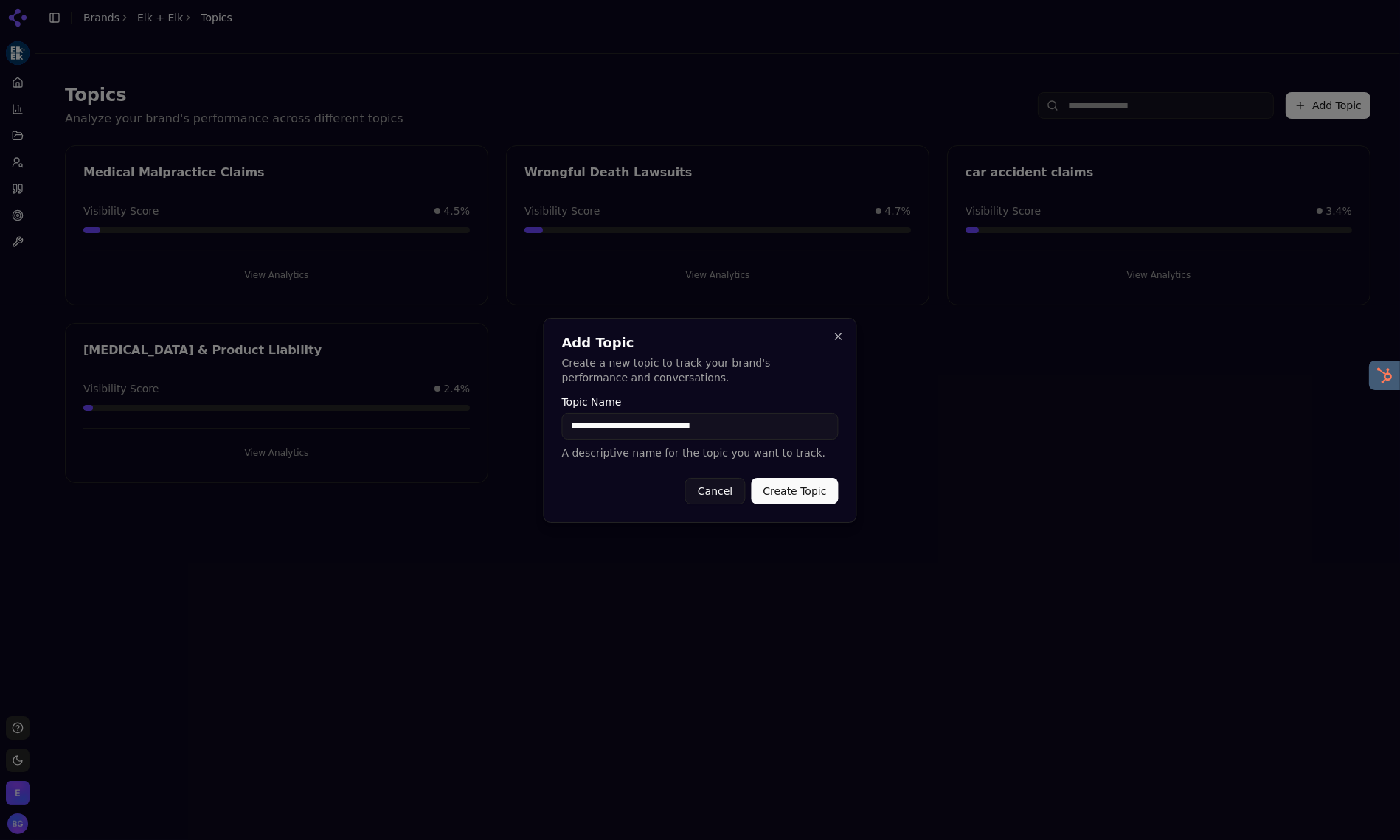
type input "**********"
click at [799, 481] on button "Create Topic" at bounding box center [794, 490] width 87 height 26
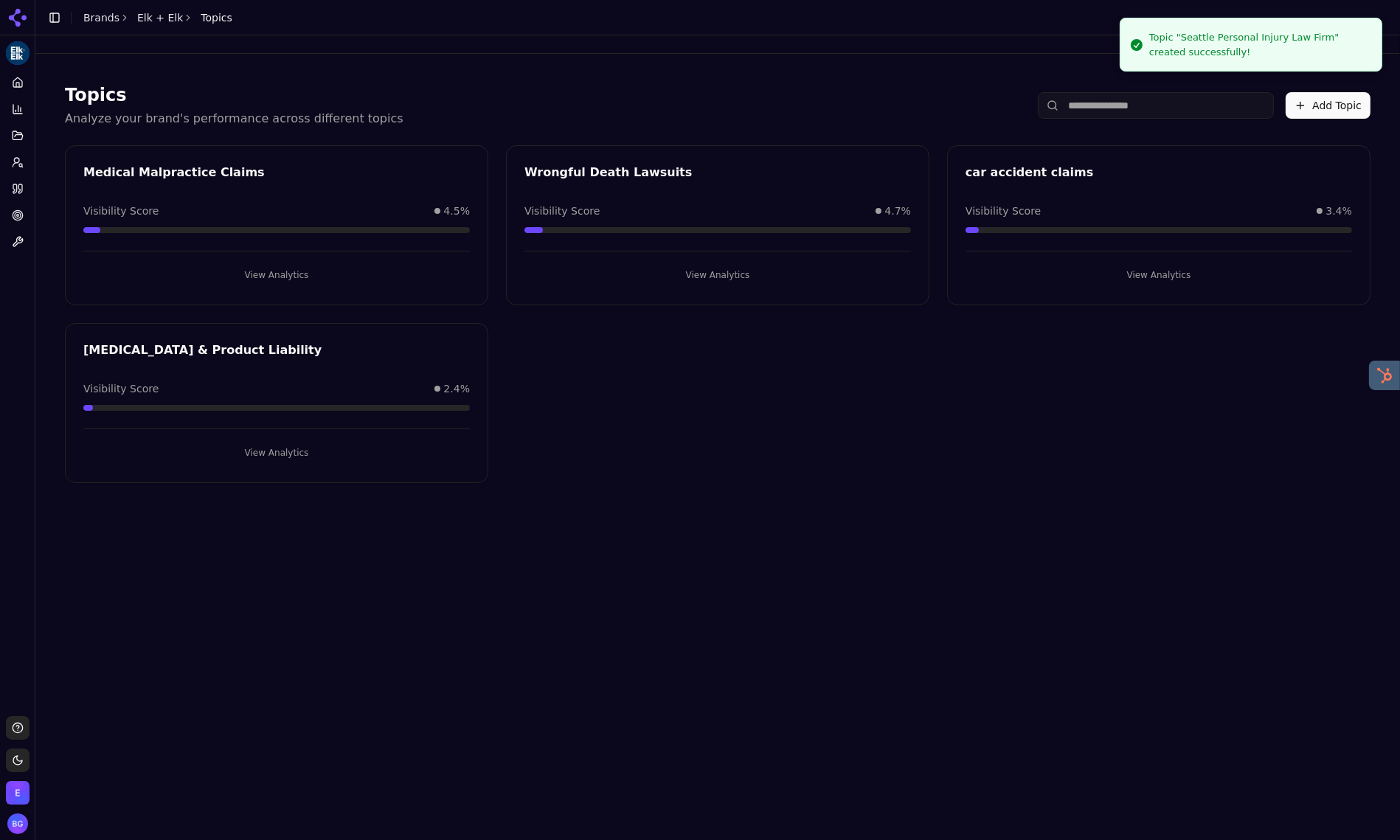
click at [1301, 107] on button "Add Topic" at bounding box center [1327, 105] width 85 height 26
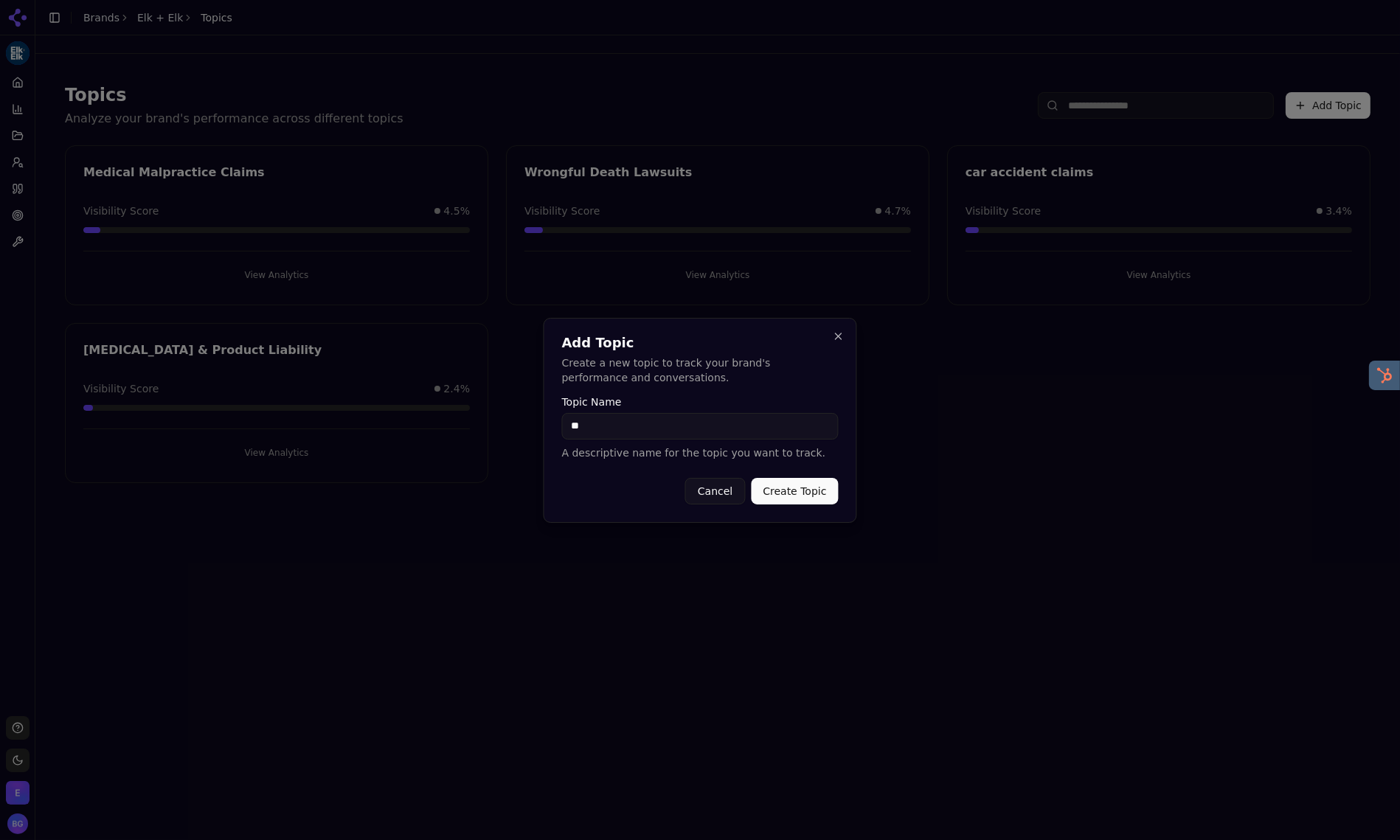
type input "*"
type input "**********"
click at [781, 493] on button "Create Topic" at bounding box center [794, 490] width 87 height 26
